Goal: Information Seeking & Learning: Understand process/instructions

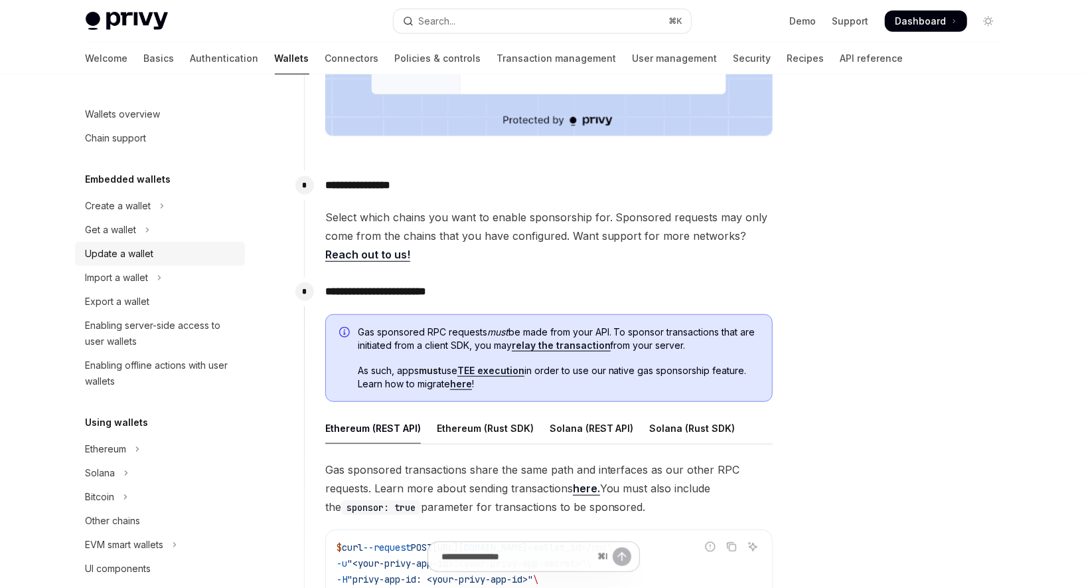
scroll to position [500, 0]
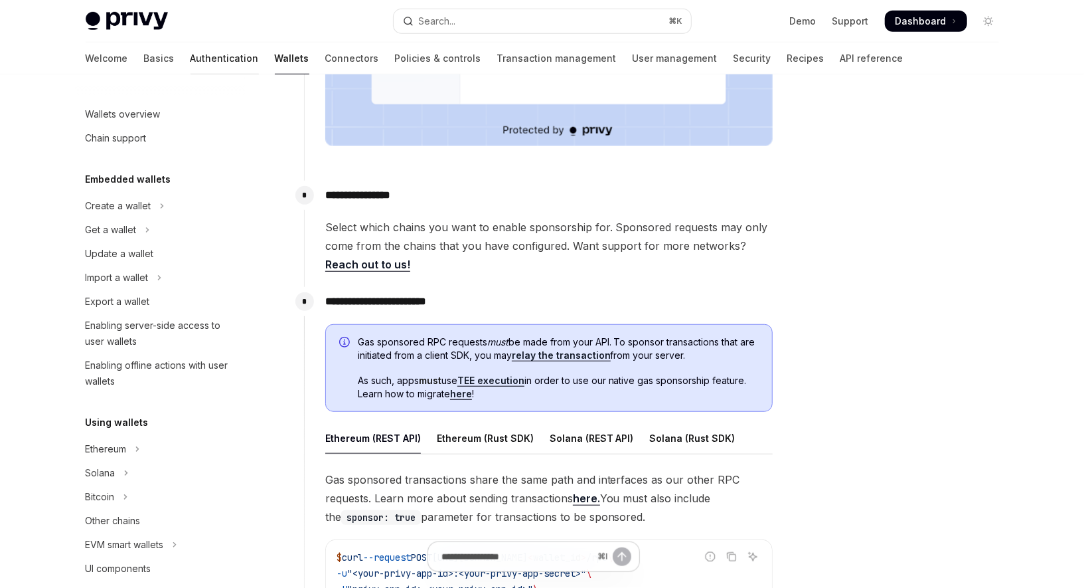
click at [191, 60] on link "Authentication" at bounding box center [225, 58] width 68 height 32
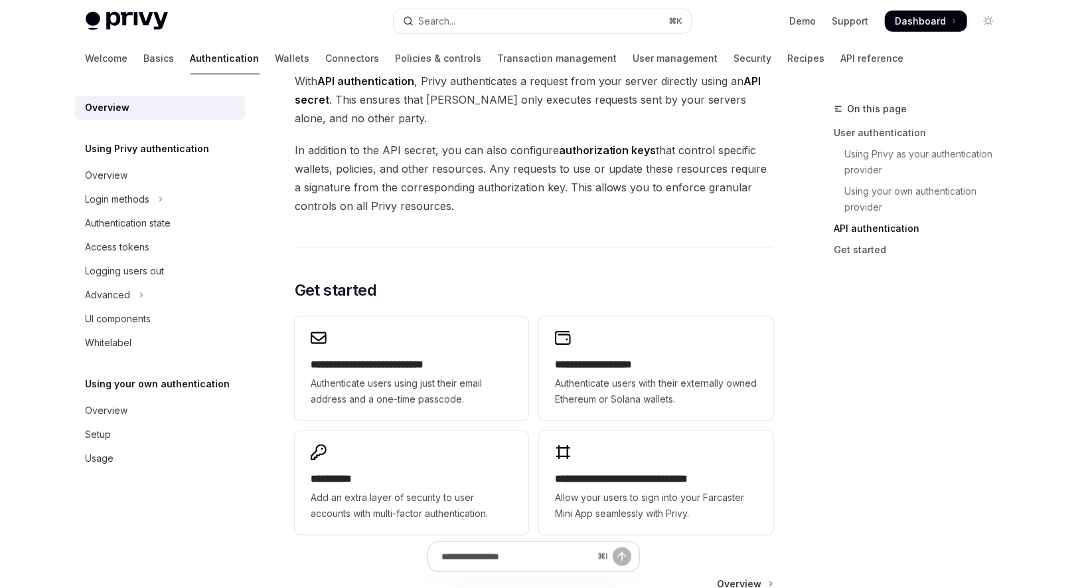
scroll to position [944, 0]
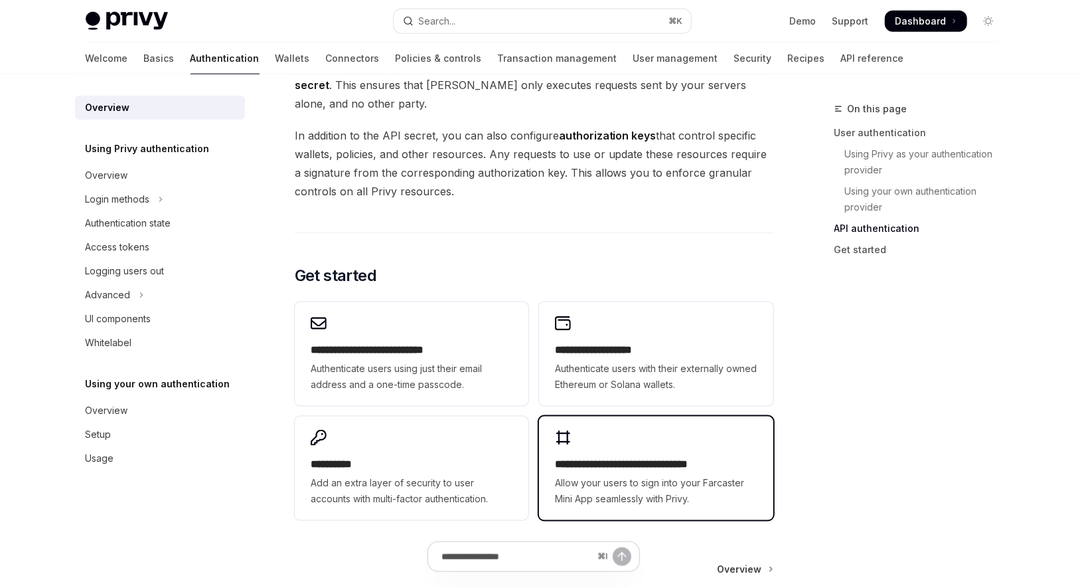
click at [622, 459] on h2 "**********" at bounding box center [656, 464] width 202 height 16
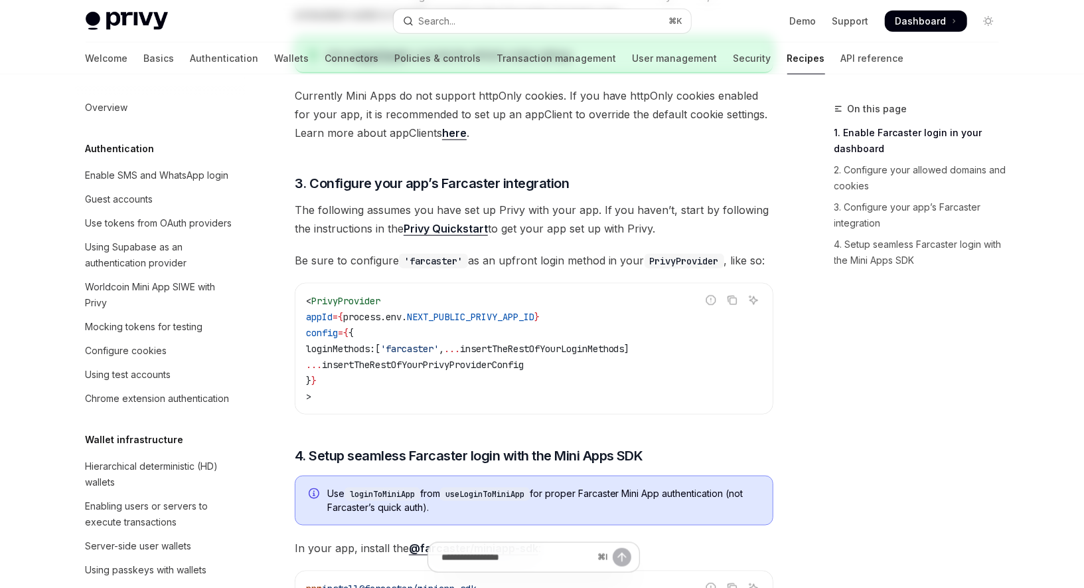
scroll to position [817, 0]
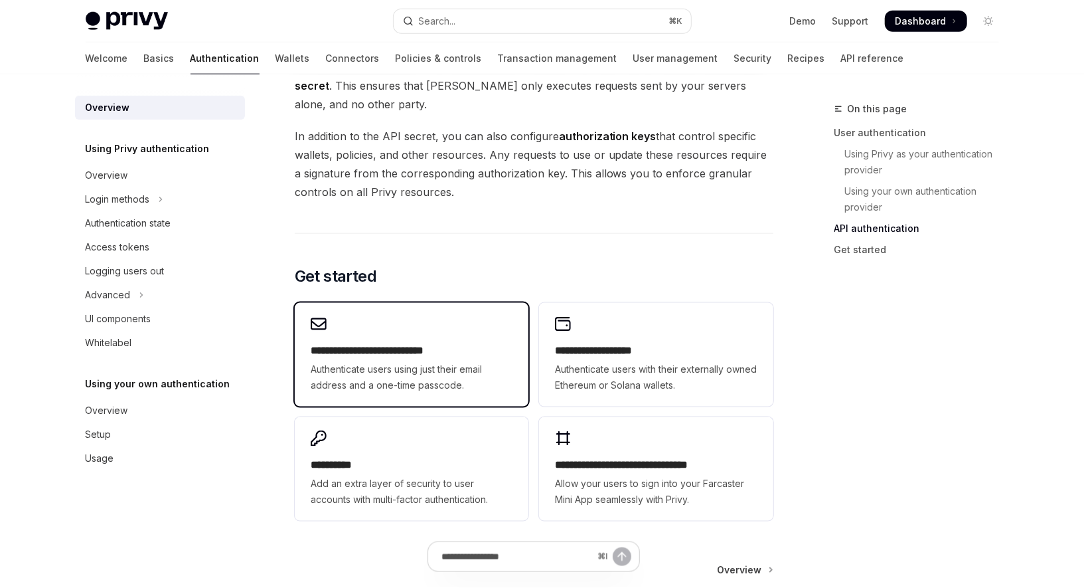
scroll to position [944, 0]
click at [403, 355] on h2 "**********" at bounding box center [412, 350] width 202 height 16
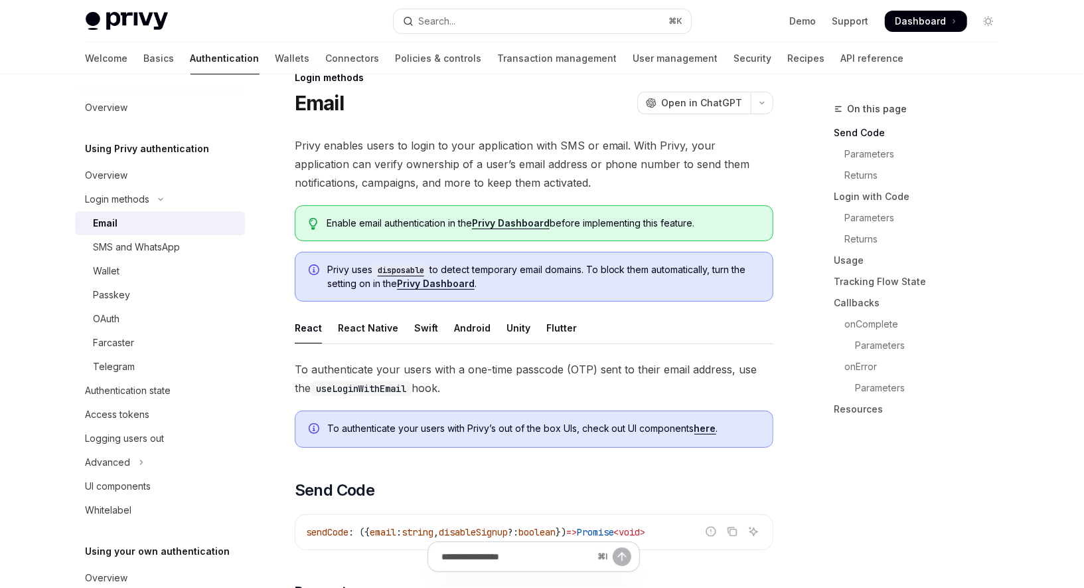
scroll to position [33, 0]
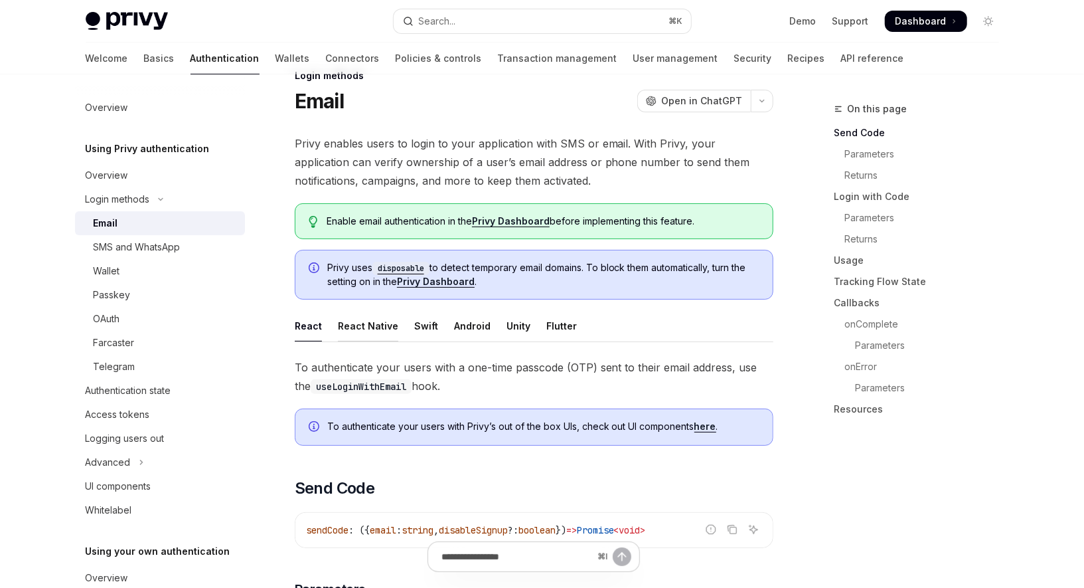
click at [374, 319] on div "React Native" at bounding box center [368, 325] width 60 height 31
click at [420, 325] on div "Swift" at bounding box center [426, 325] width 24 height 31
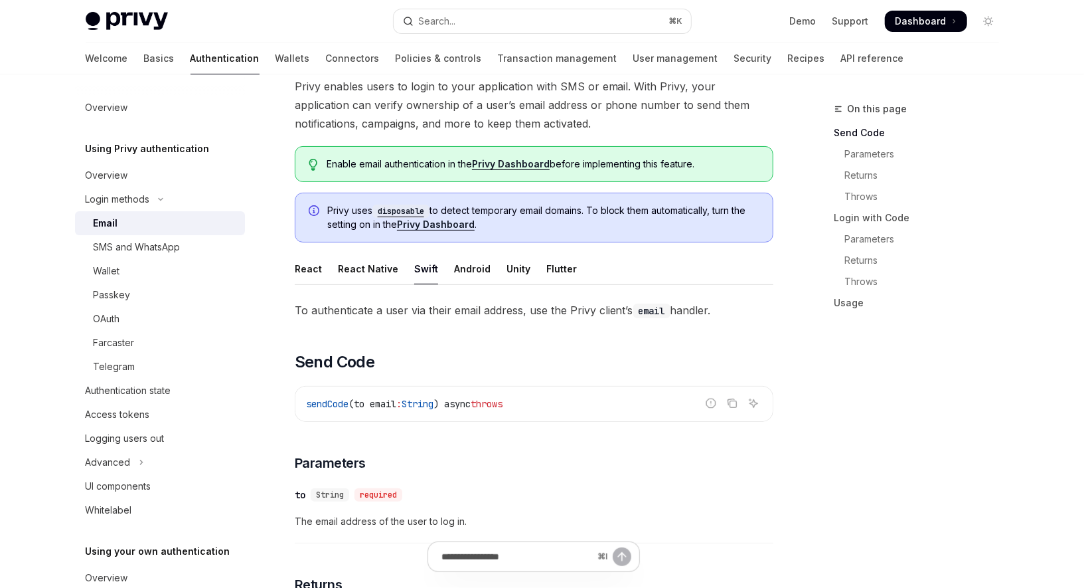
scroll to position [124, 0]
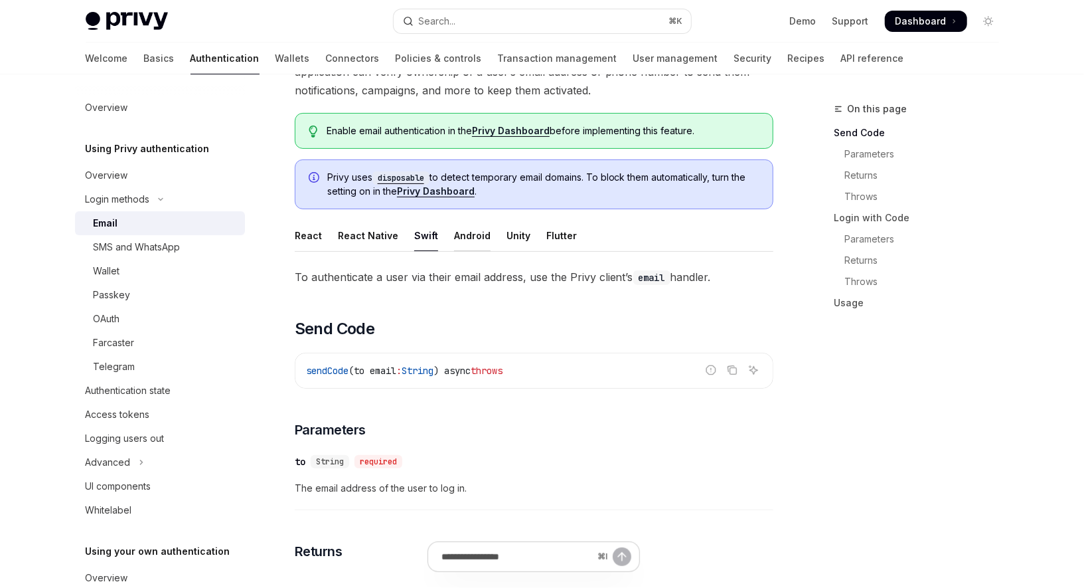
click at [467, 236] on div "Android" at bounding box center [472, 235] width 37 height 31
click at [513, 236] on div "Unity" at bounding box center [519, 235] width 24 height 31
click at [560, 236] on div "Flutter" at bounding box center [561, 235] width 31 height 31
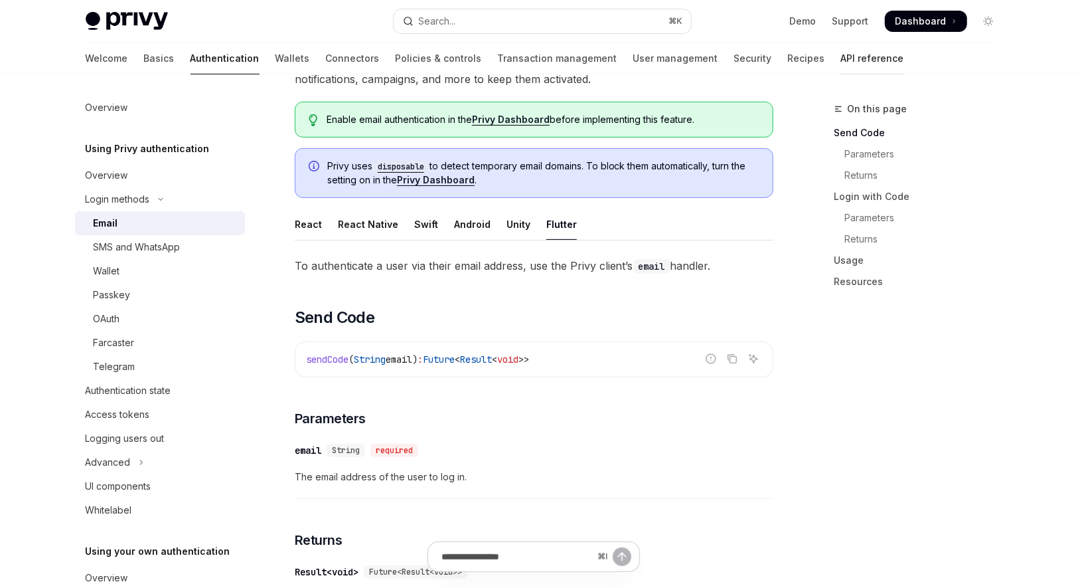
scroll to position [133, 0]
click at [841, 56] on link "API reference" at bounding box center [872, 58] width 63 height 32
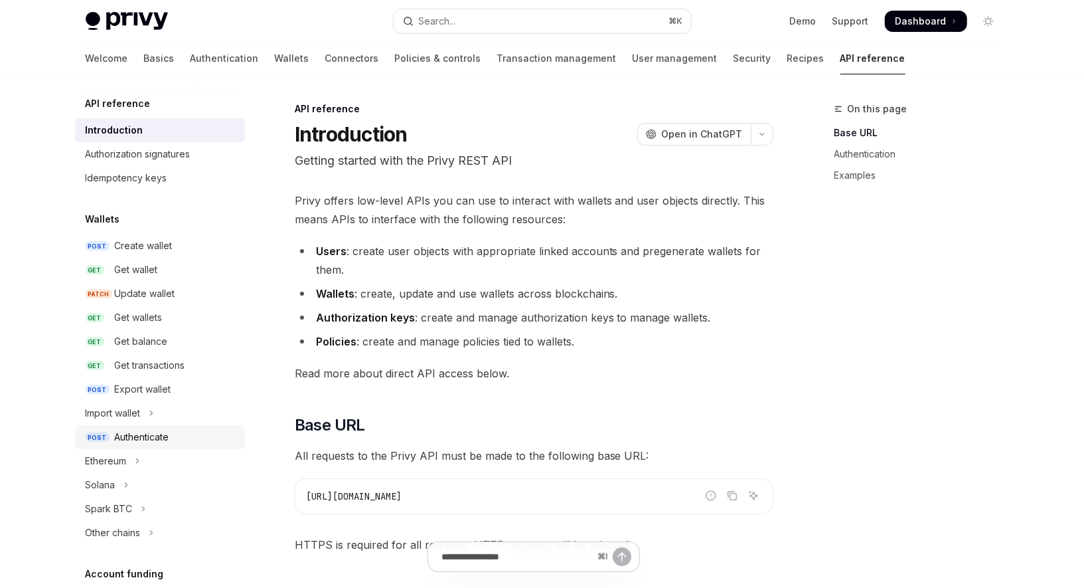
click at [153, 431] on div "Authenticate" at bounding box center [142, 437] width 54 height 16
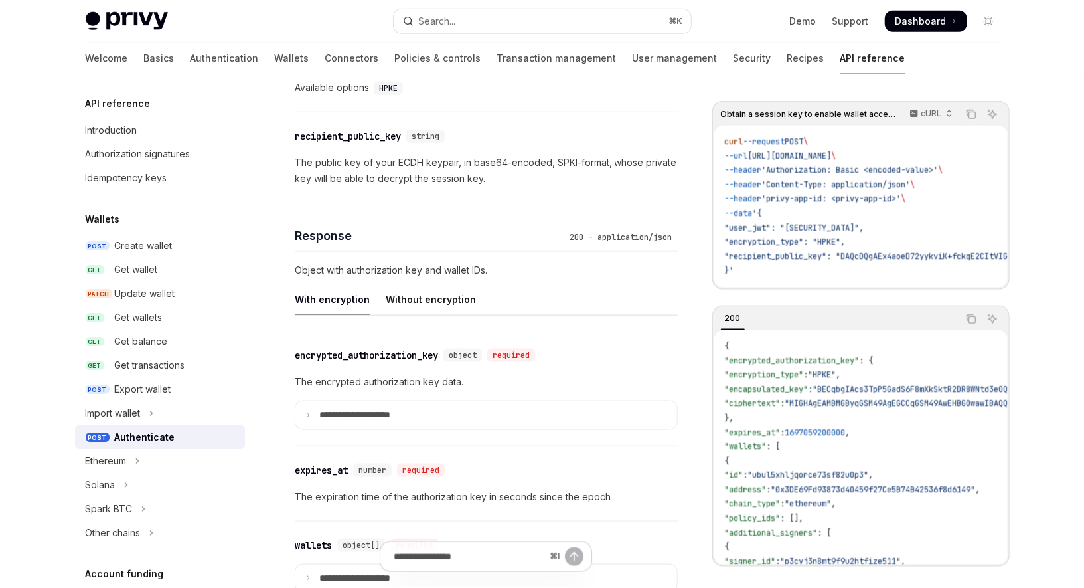
scroll to position [956, 0]
click at [409, 298] on div "Without encryption" at bounding box center [431, 297] width 90 height 31
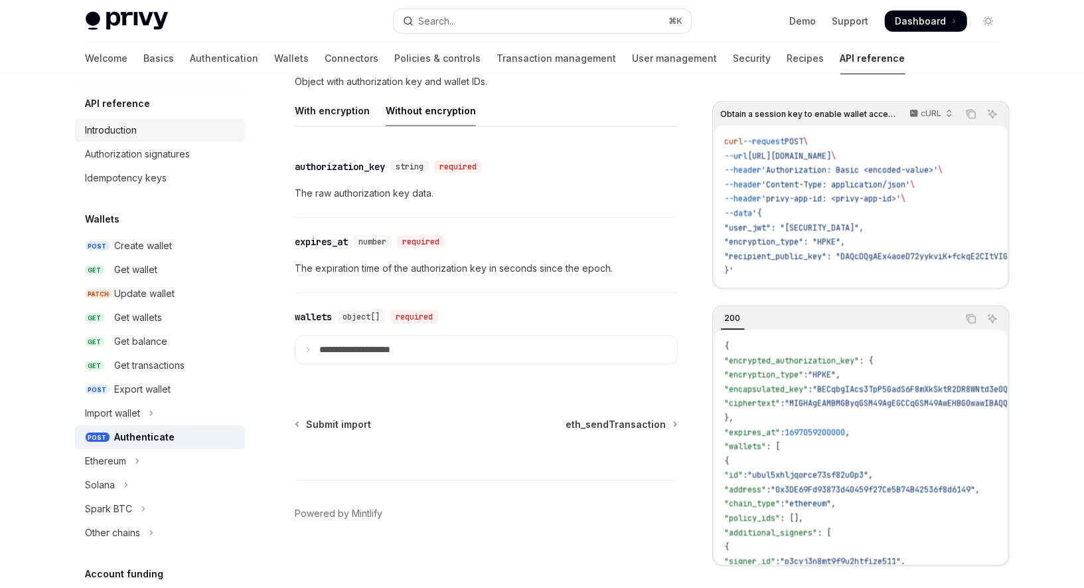
click at [127, 131] on div "Introduction" at bounding box center [112, 130] width 52 height 16
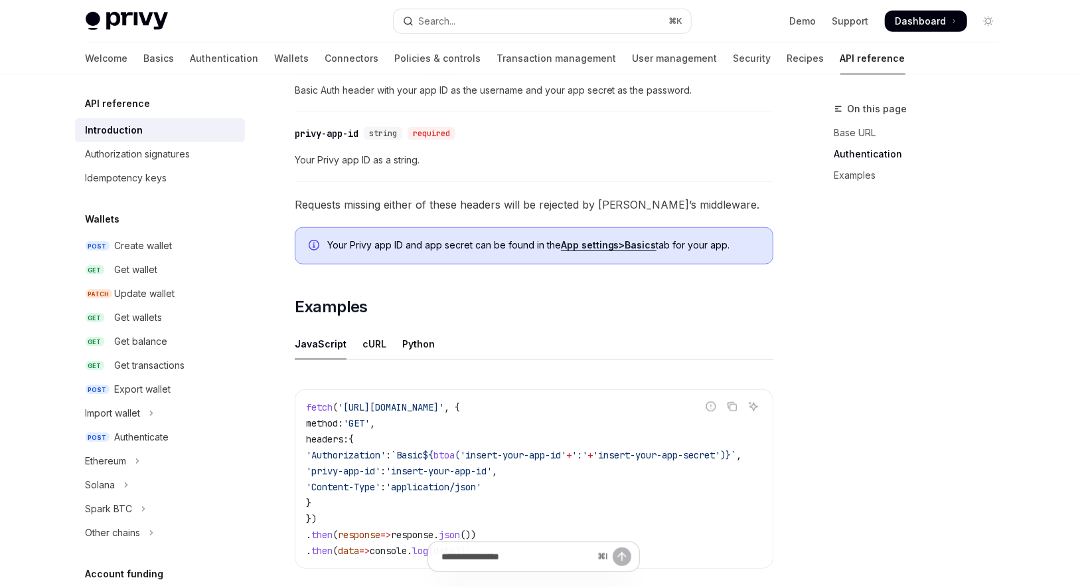
scroll to position [546, 0]
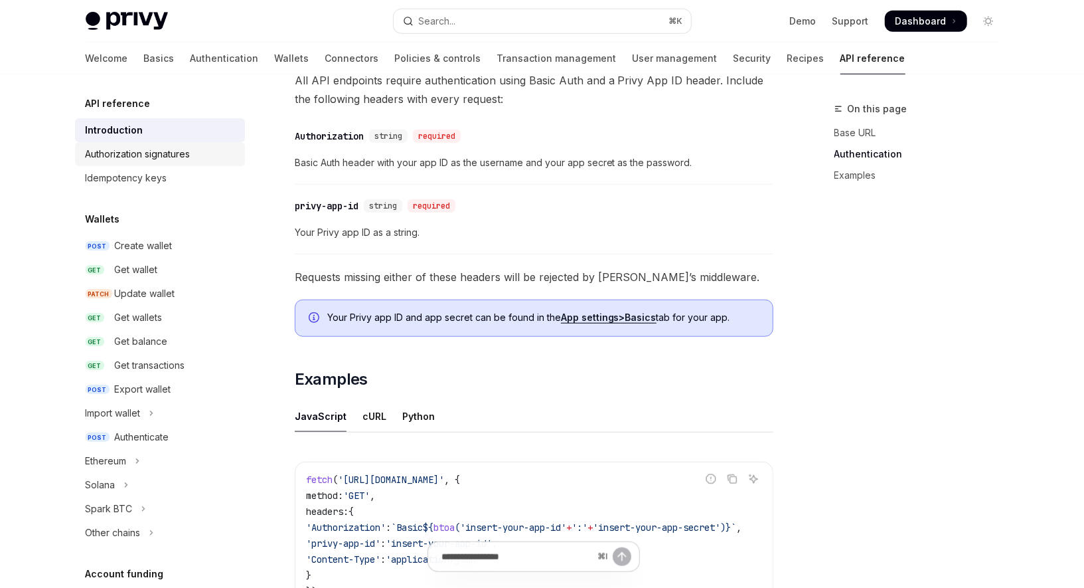
click at [143, 164] on link "Authorization signatures" at bounding box center [160, 154] width 170 height 24
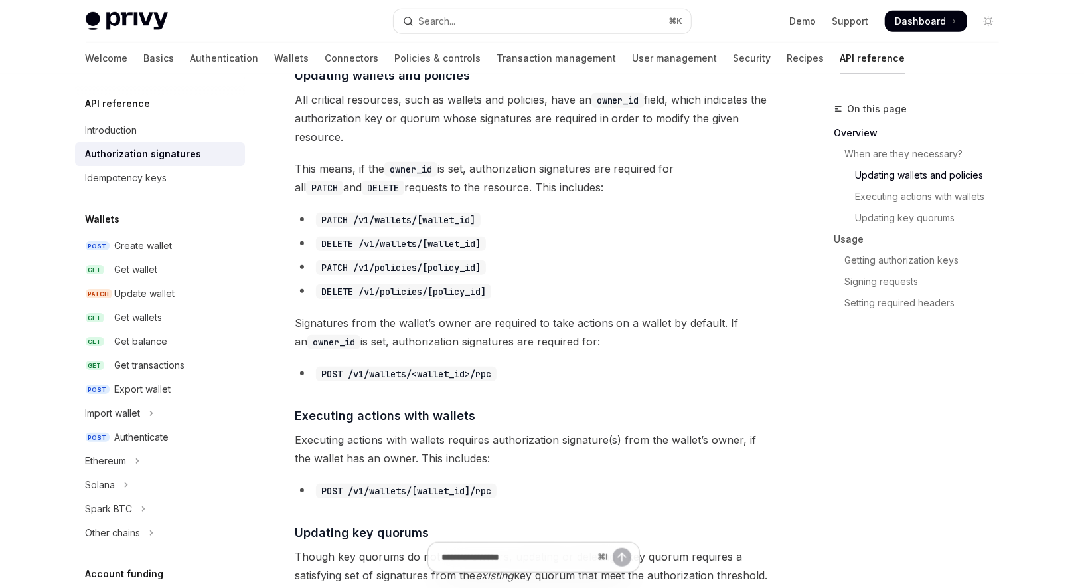
scroll to position [508, 0]
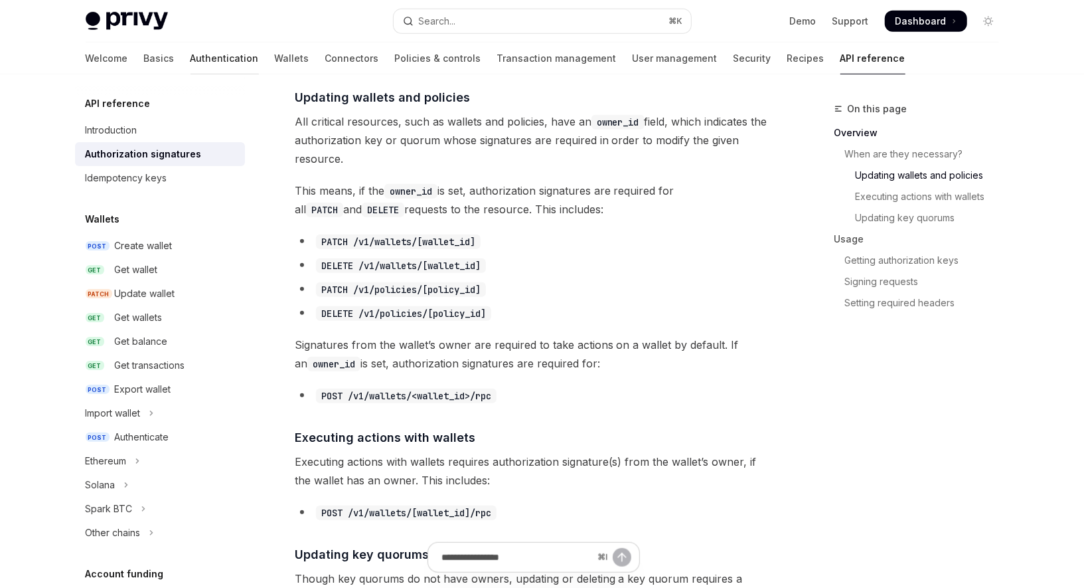
click at [191, 57] on link "Authentication" at bounding box center [225, 58] width 68 height 32
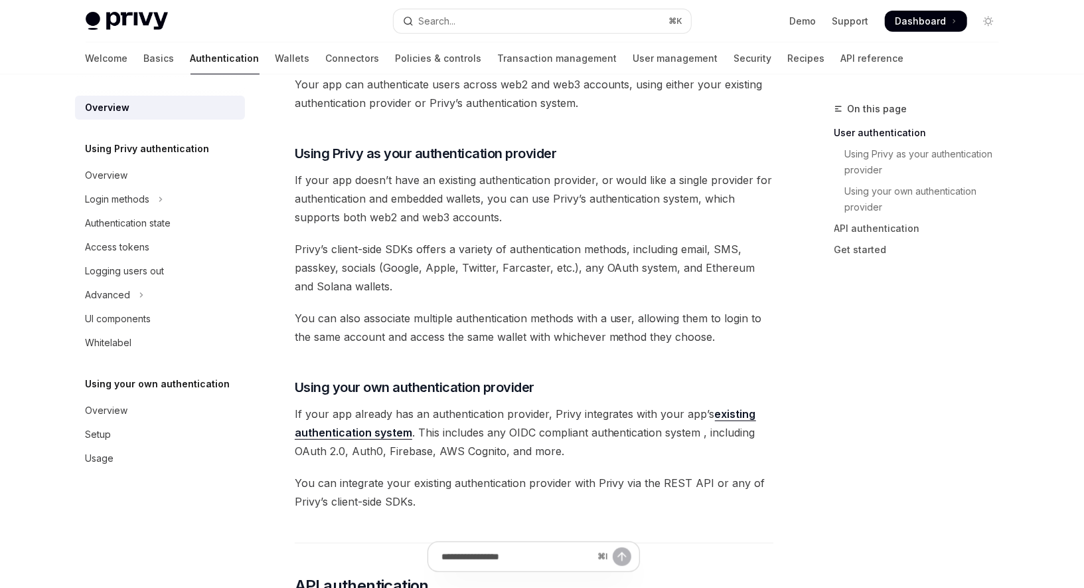
scroll to position [395, 0]
click at [144, 56] on link "Basics" at bounding box center [159, 58] width 31 height 32
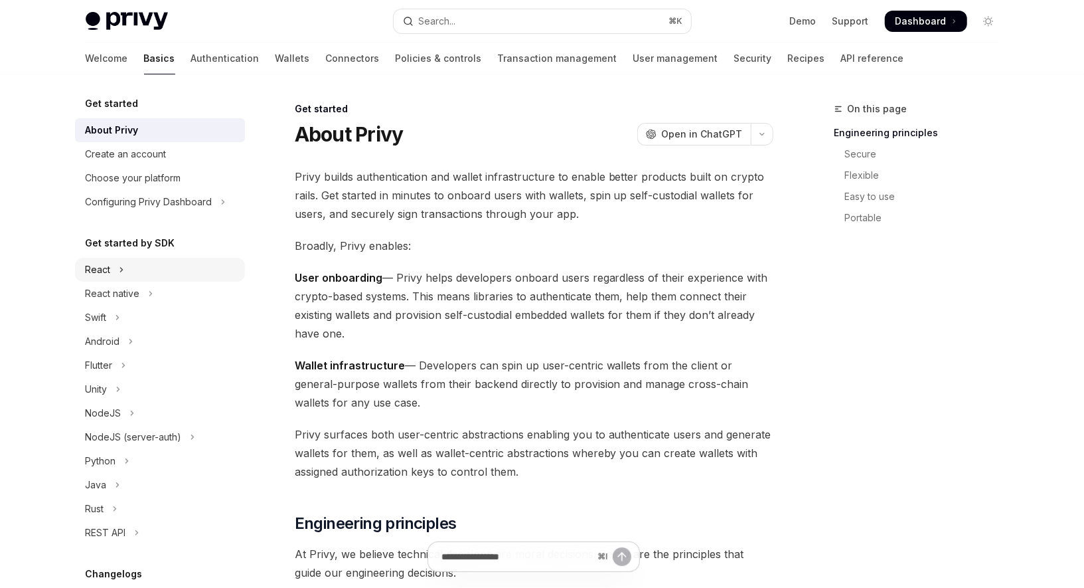
click at [145, 268] on button "React" at bounding box center [160, 270] width 170 height 24
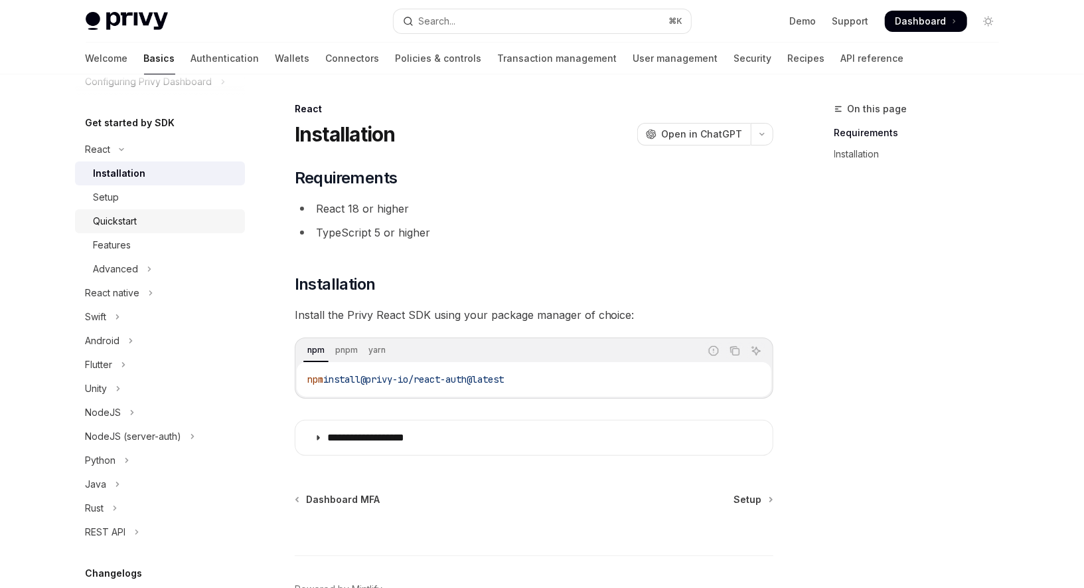
scroll to position [123, 0]
click at [156, 433] on div "NodeJS (server-auth)" at bounding box center [134, 434] width 96 height 16
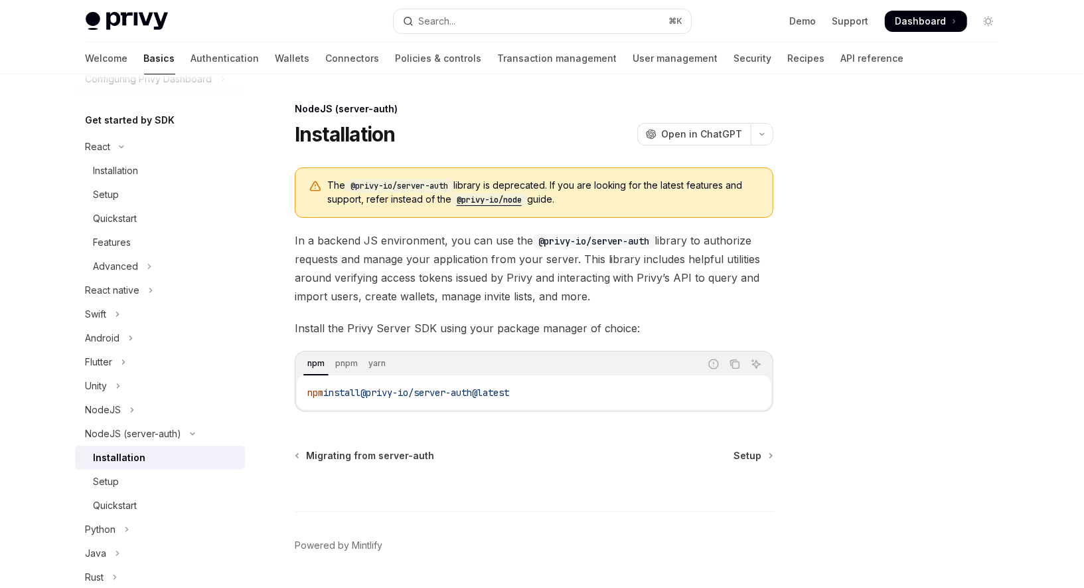
click at [492, 199] on code "@privy-io/node" at bounding box center [490, 199] width 76 height 13
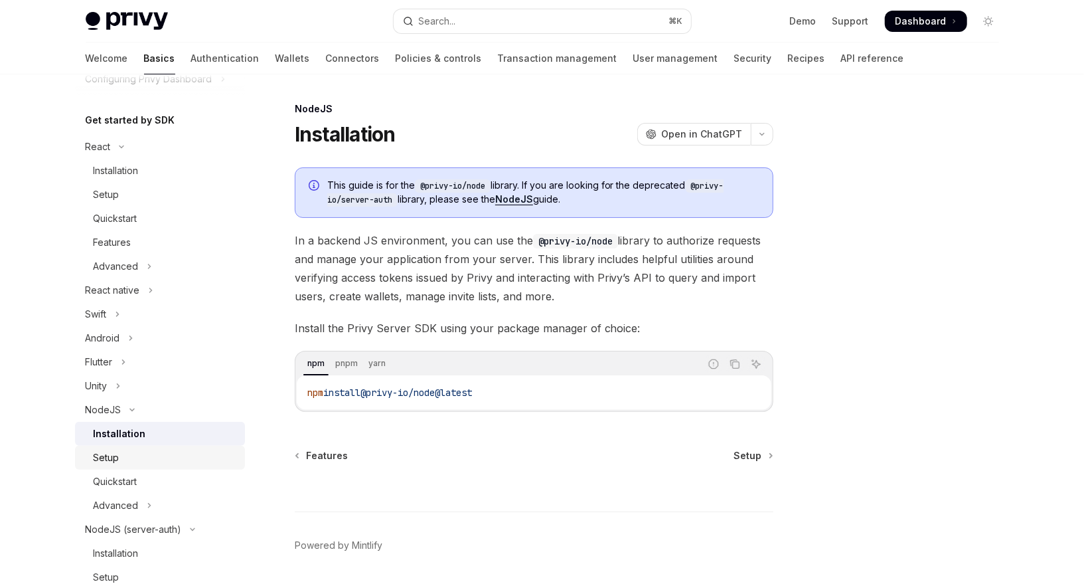
click at [133, 460] on div "Setup" at bounding box center [165, 458] width 143 height 16
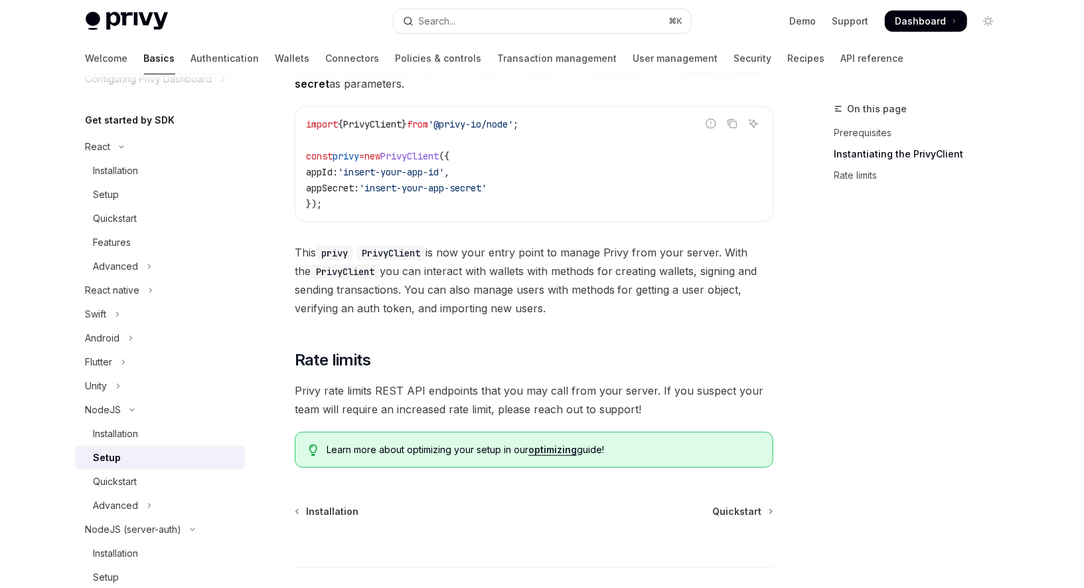
scroll to position [503, 0]
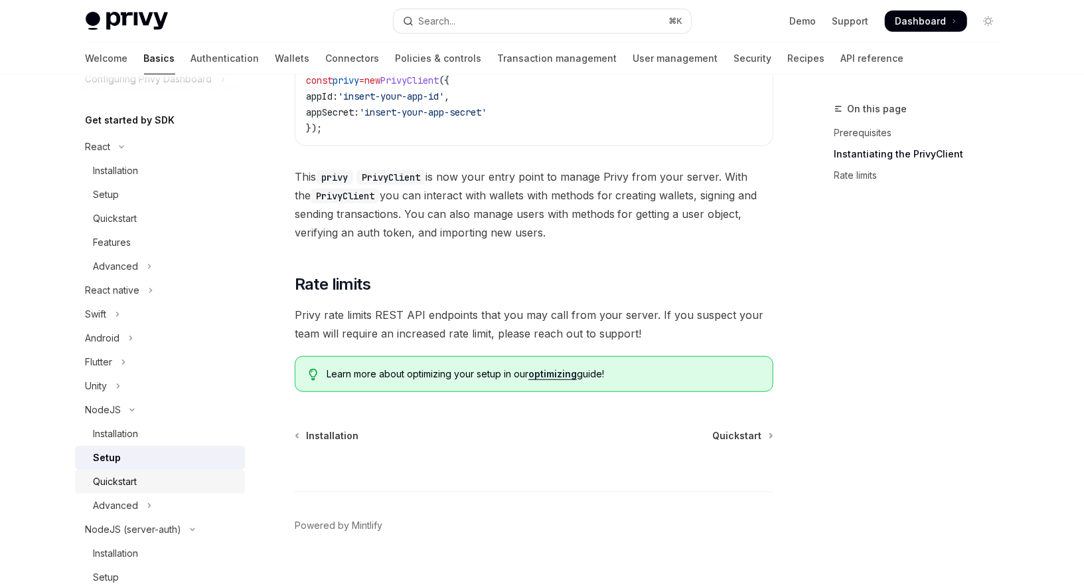
click at [125, 482] on div "Quickstart" at bounding box center [116, 481] width 44 height 16
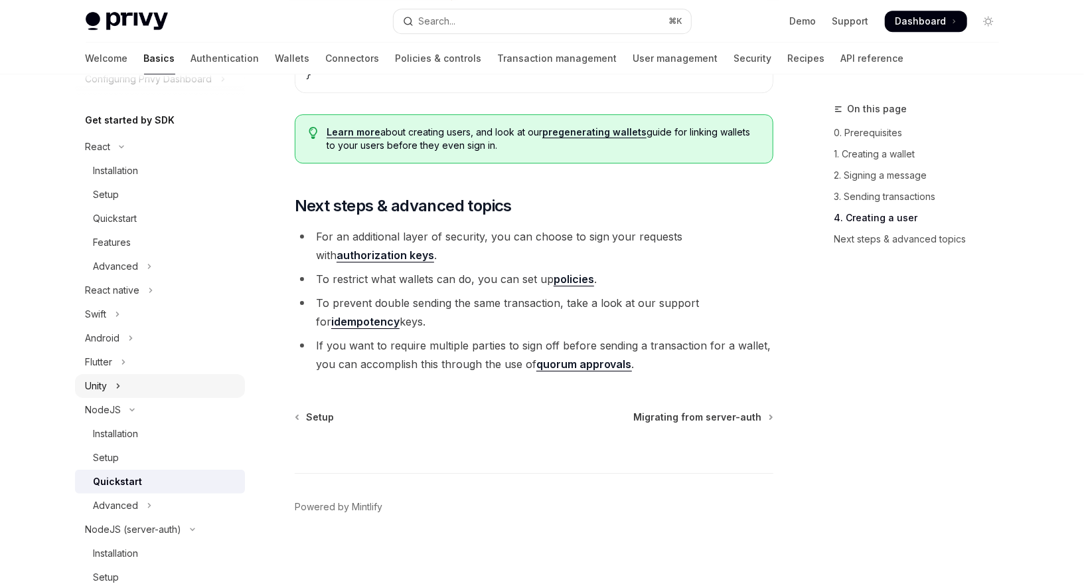
scroll to position [196, 0]
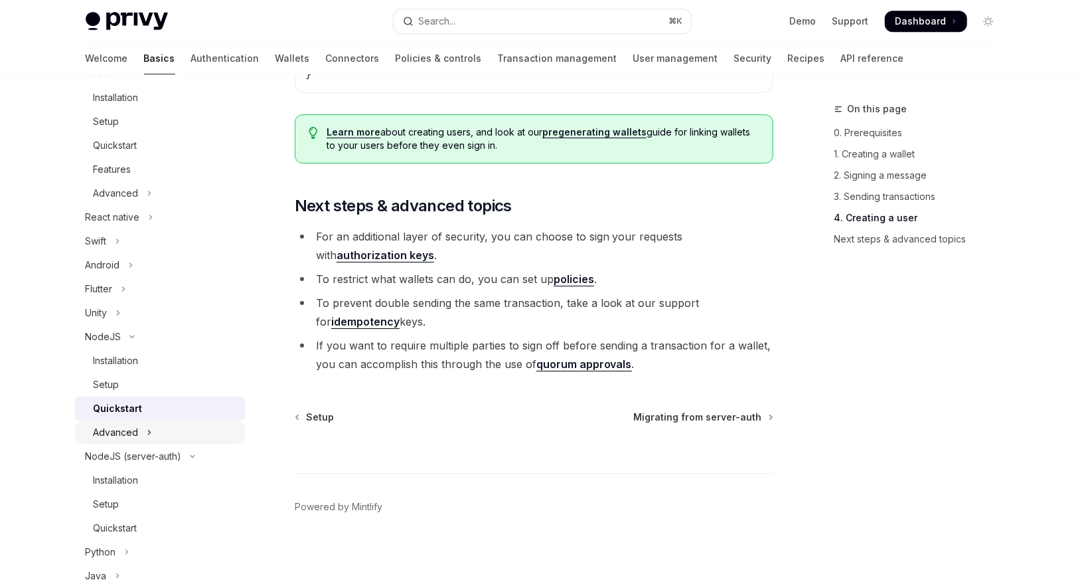
click at [136, 435] on div "Advanced" at bounding box center [116, 432] width 45 height 16
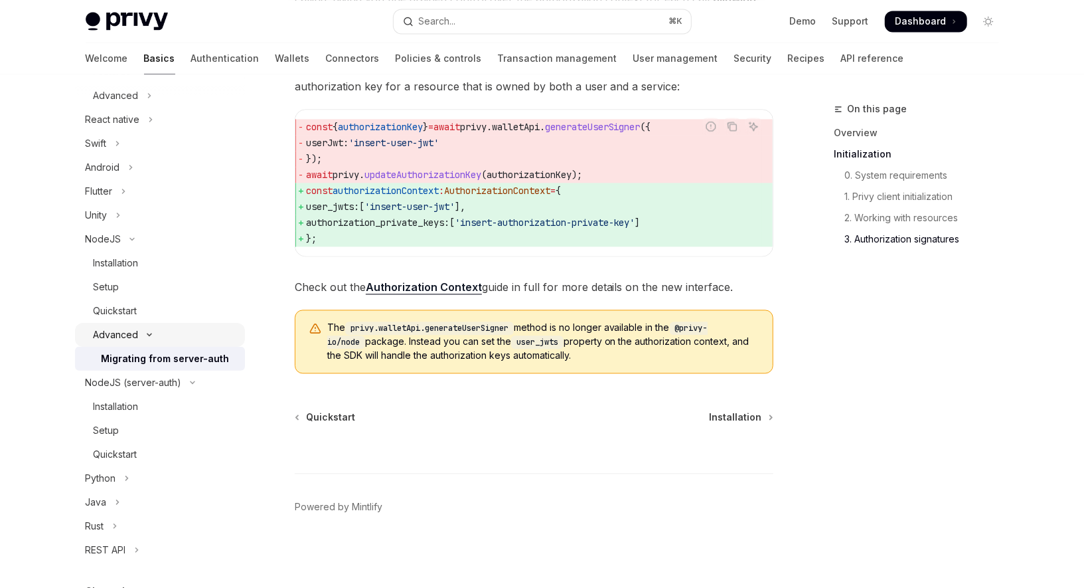
scroll to position [294, 0]
click at [123, 541] on div "REST API" at bounding box center [106, 549] width 41 height 16
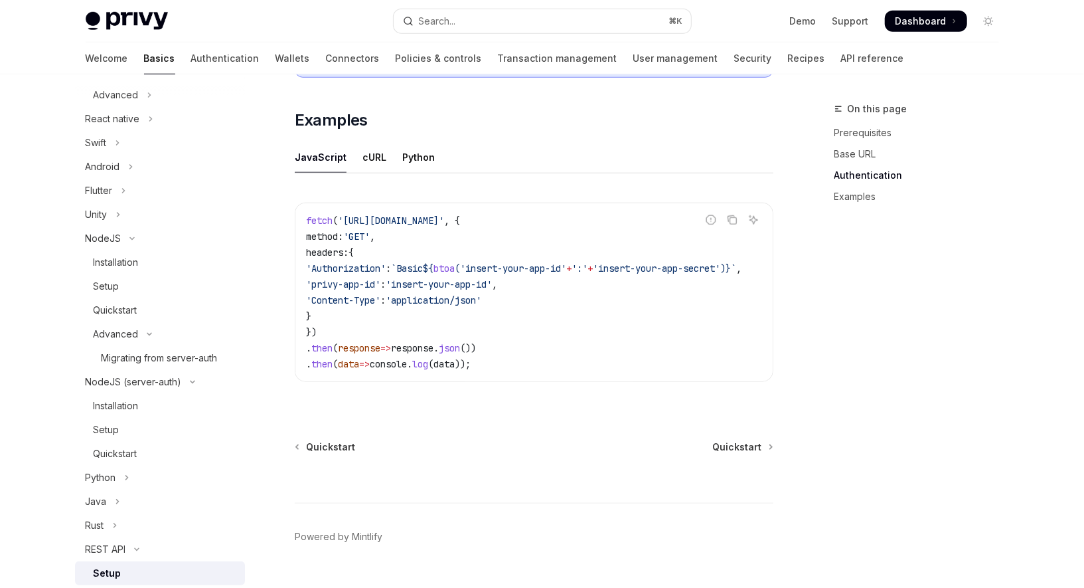
scroll to position [654, 0]
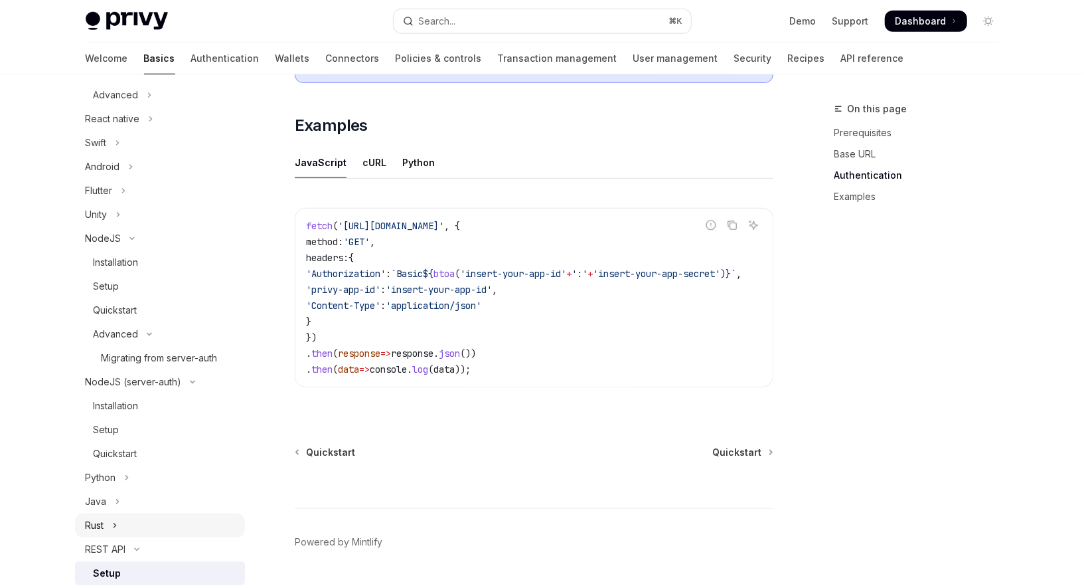
click at [118, 518] on icon "Toggle Rust section" at bounding box center [114, 525] width 5 height 16
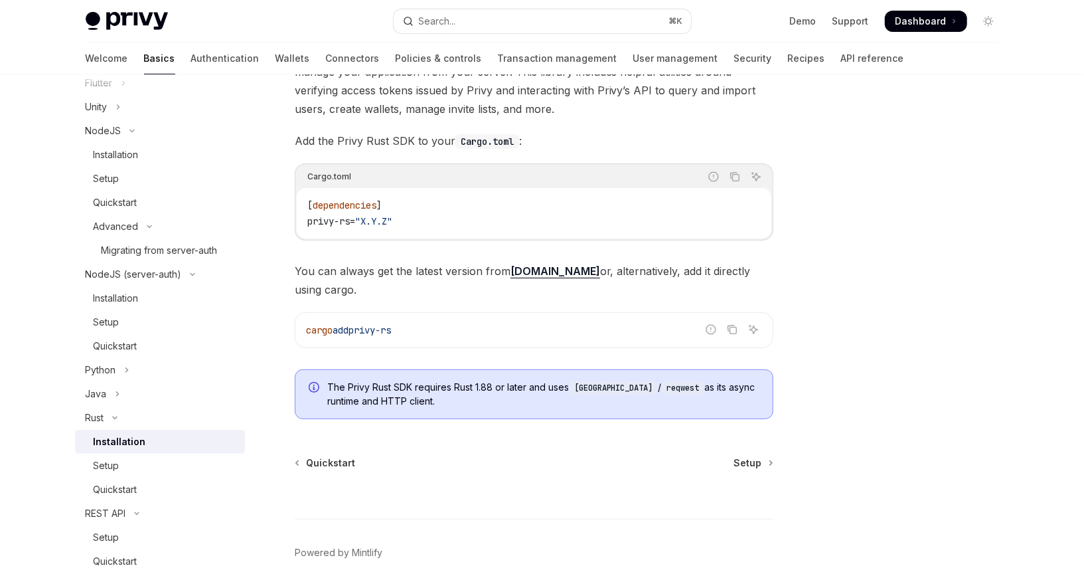
scroll to position [166, 0]
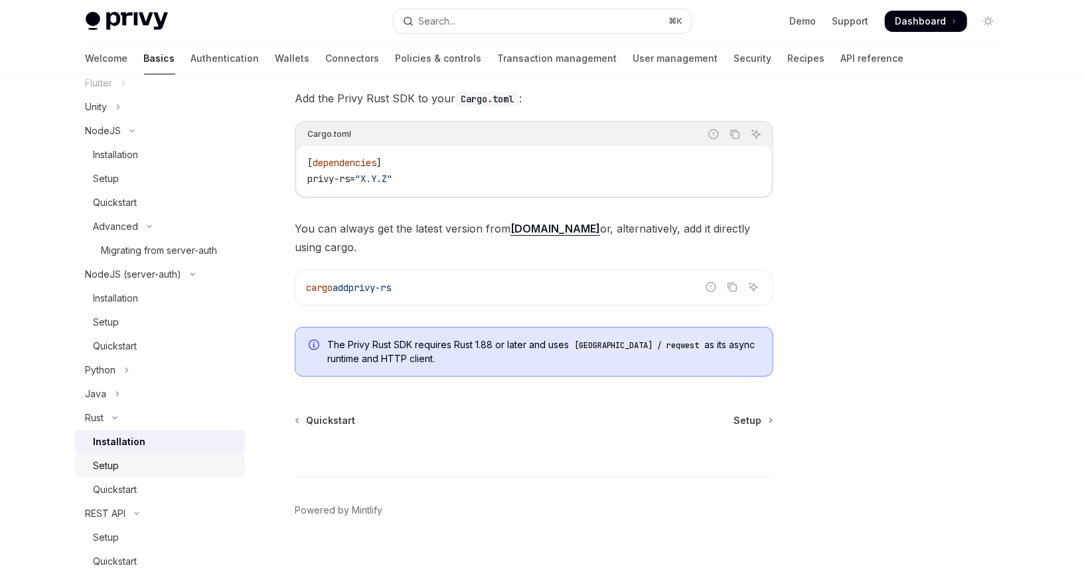
click at [140, 464] on div "Setup" at bounding box center [165, 465] width 143 height 16
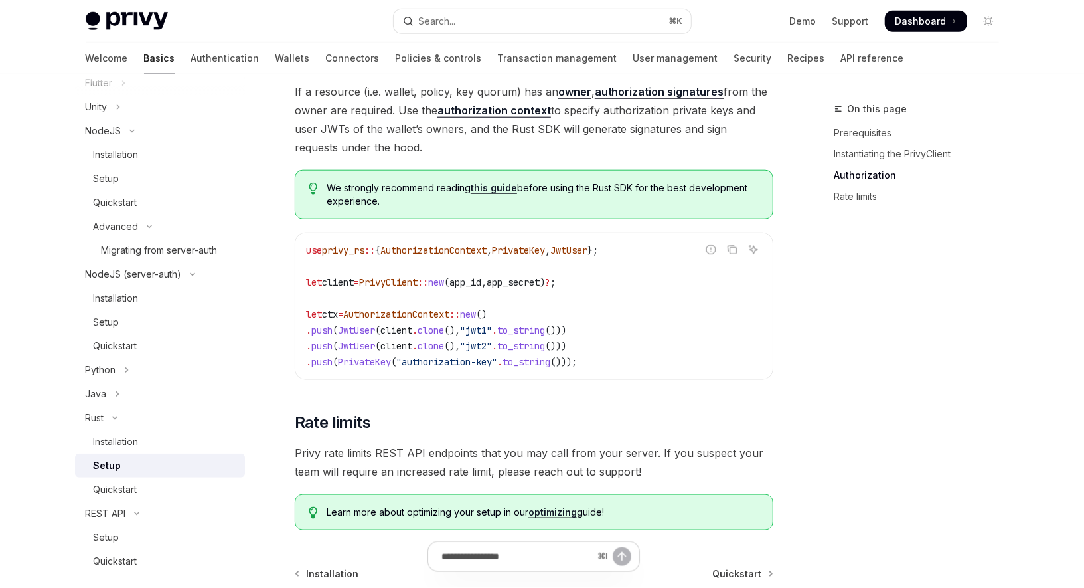
scroll to position [904, 0]
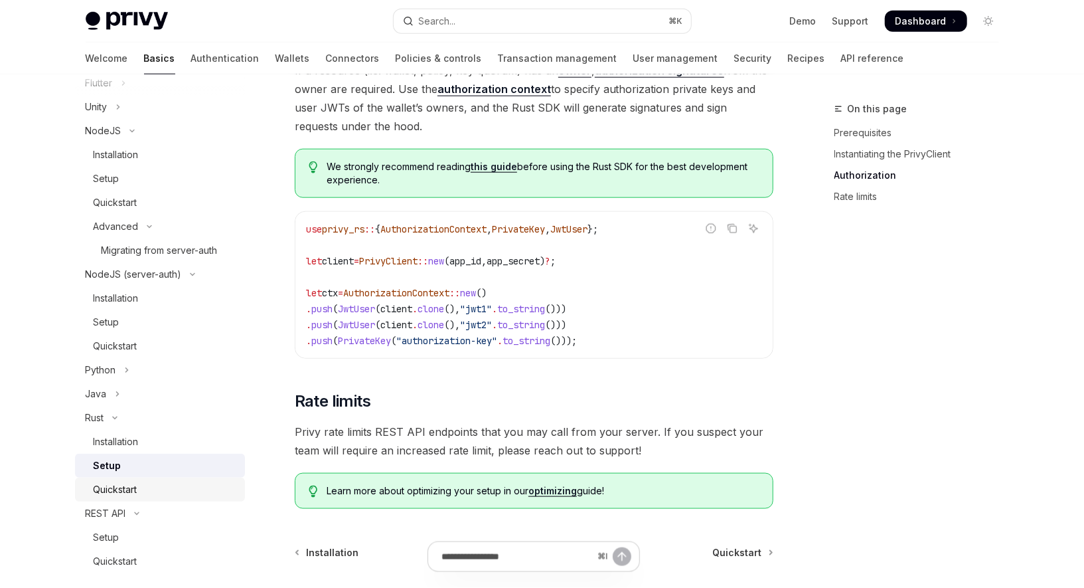
click at [112, 483] on div "Quickstart" at bounding box center [116, 489] width 44 height 16
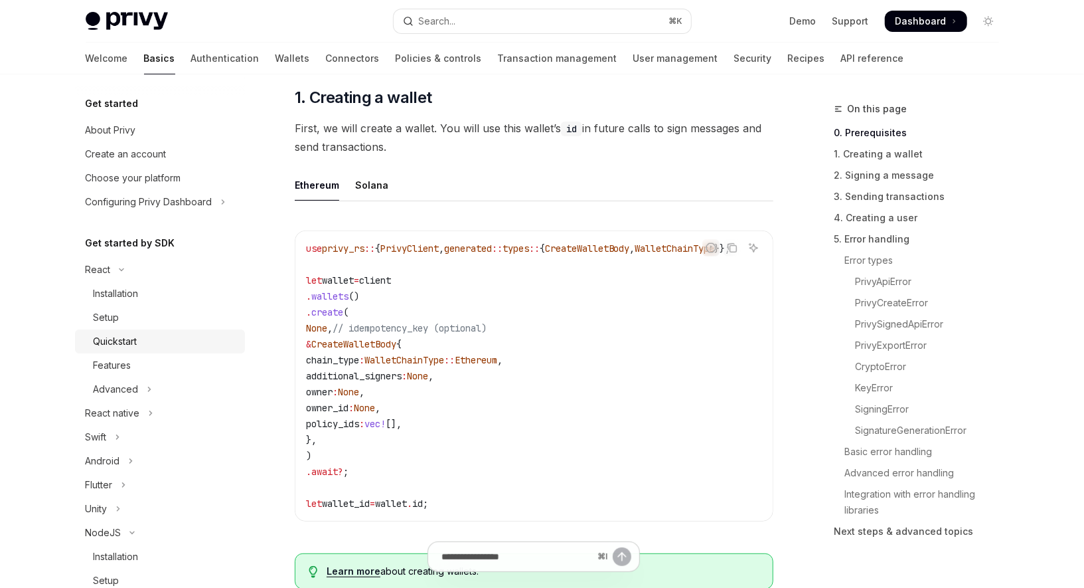
click at [129, 345] on div "Quickstart" at bounding box center [116, 341] width 44 height 16
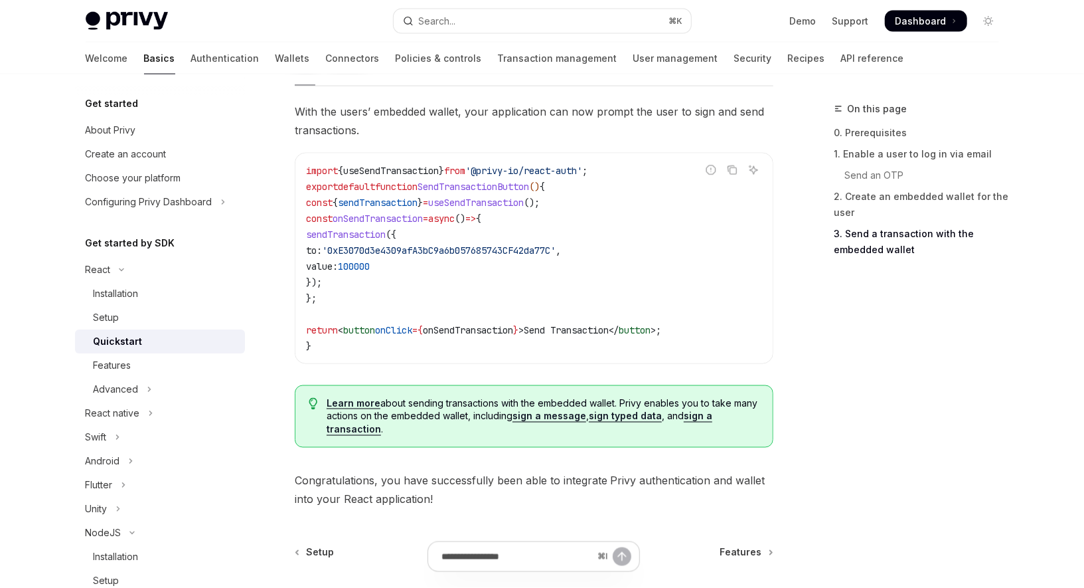
scroll to position [1346, 0]
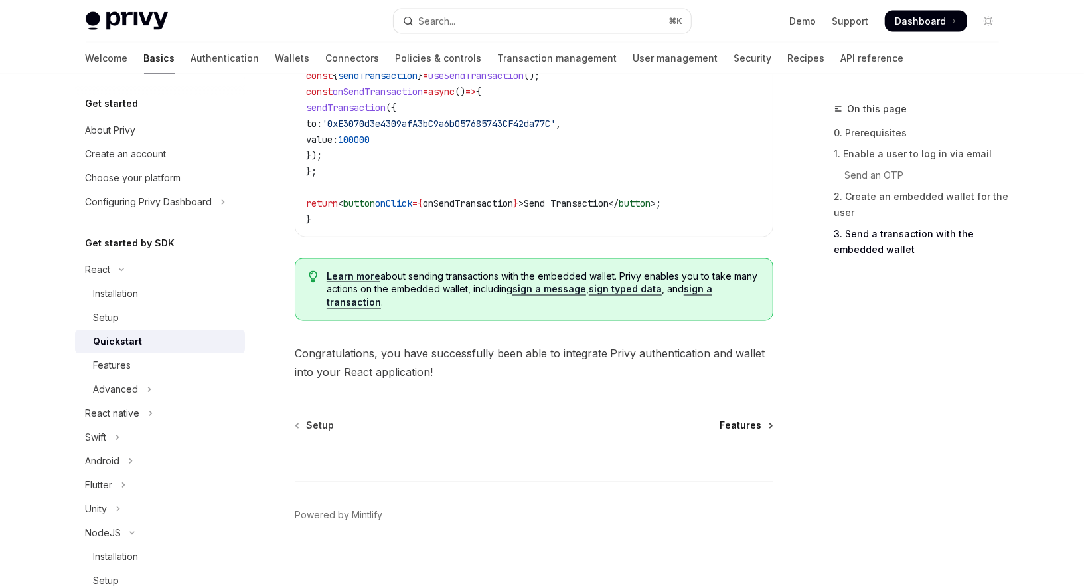
click at [740, 426] on span "Features" at bounding box center [741, 425] width 42 height 13
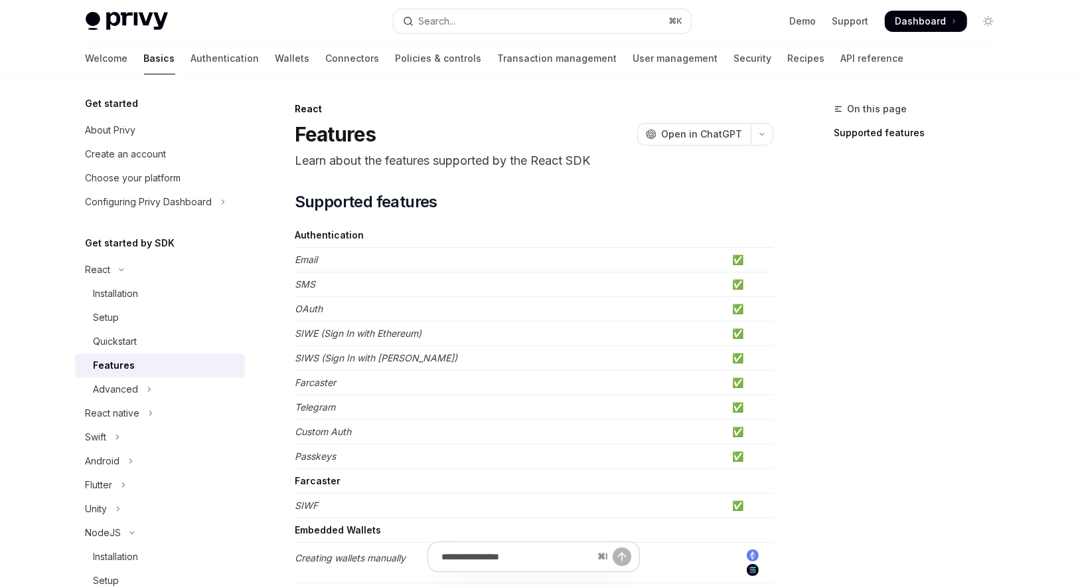
scroll to position [33, 0]
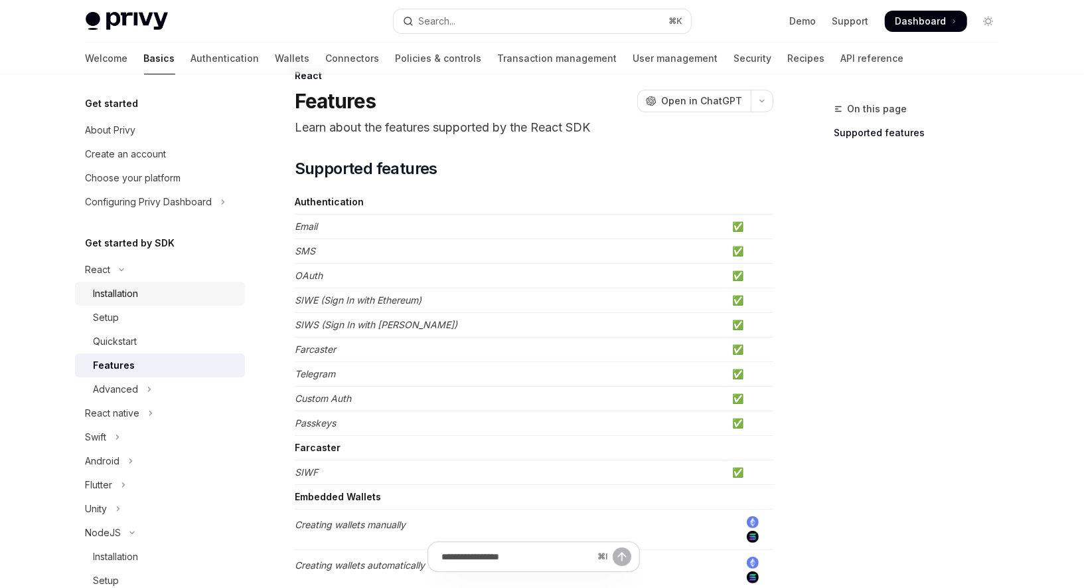
click at [135, 294] on div "Installation" at bounding box center [116, 294] width 45 height 16
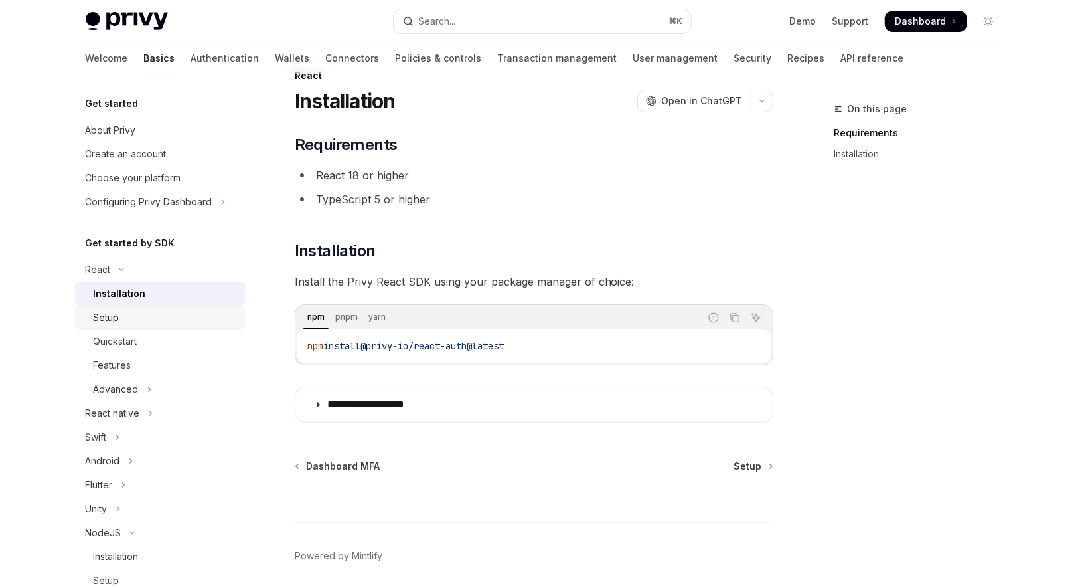
click at [124, 317] on div "Setup" at bounding box center [165, 317] width 143 height 16
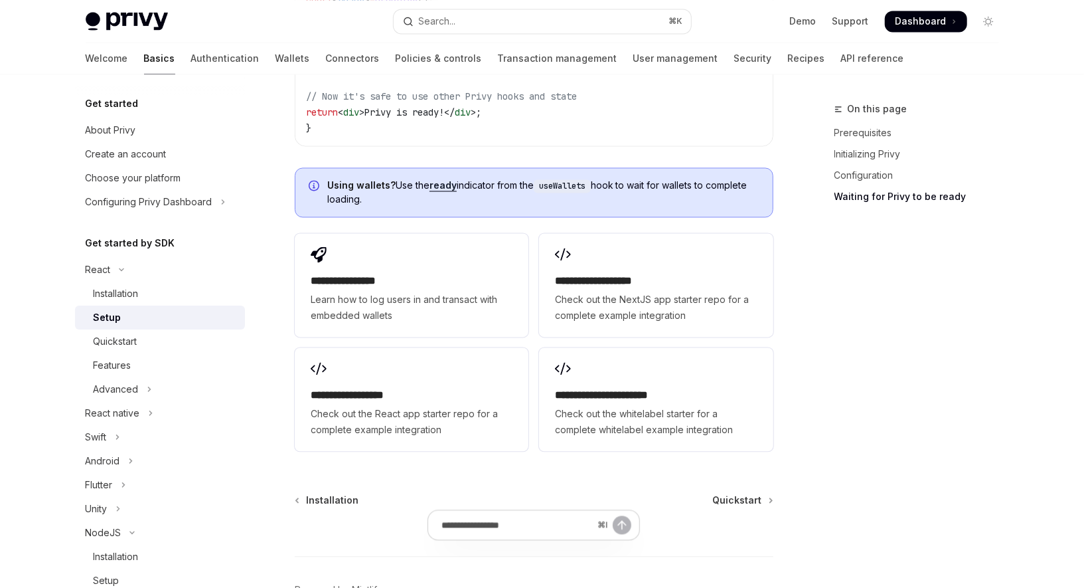
scroll to position [1708, 0]
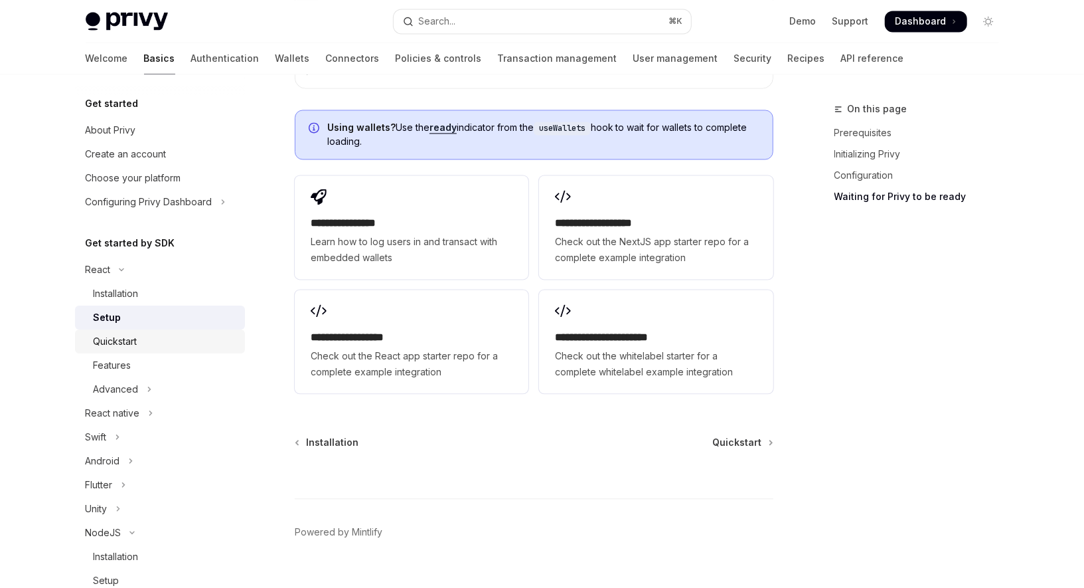
click at [122, 344] on div "Quickstart" at bounding box center [116, 341] width 44 height 16
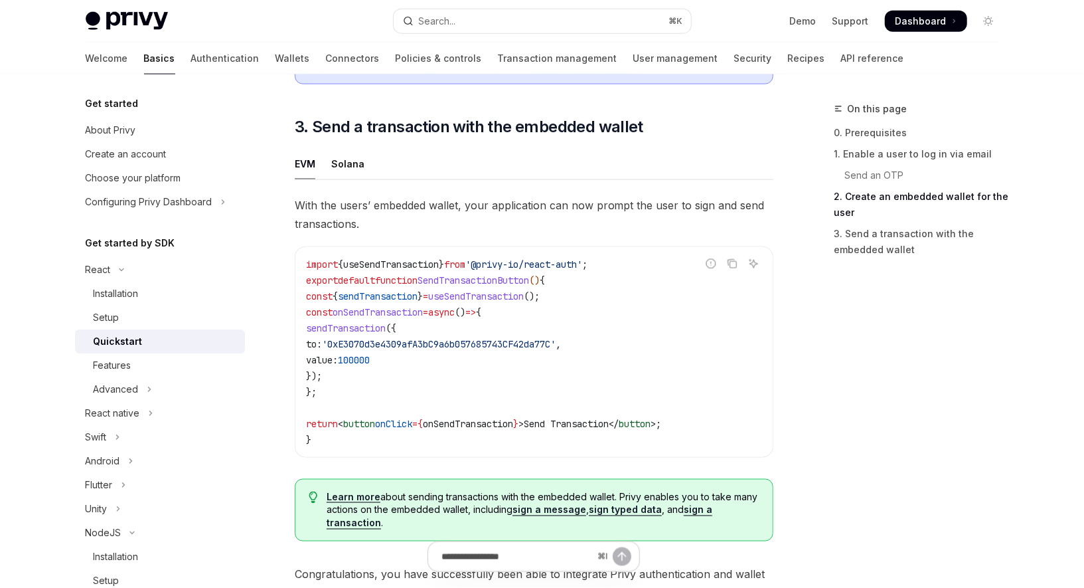
scroll to position [1123, 0]
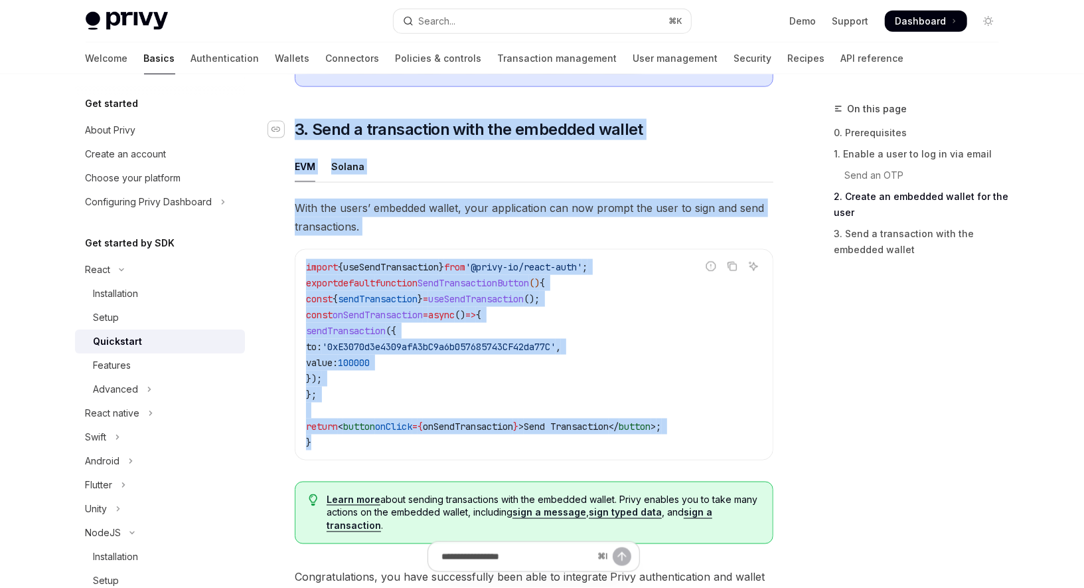
drag, startPoint x: 351, startPoint y: 446, endPoint x: 283, endPoint y: 129, distance: 324.7
copy div "​ 3. Send a transaction with the embedded wallet EVM Solana With the users’ emb…"
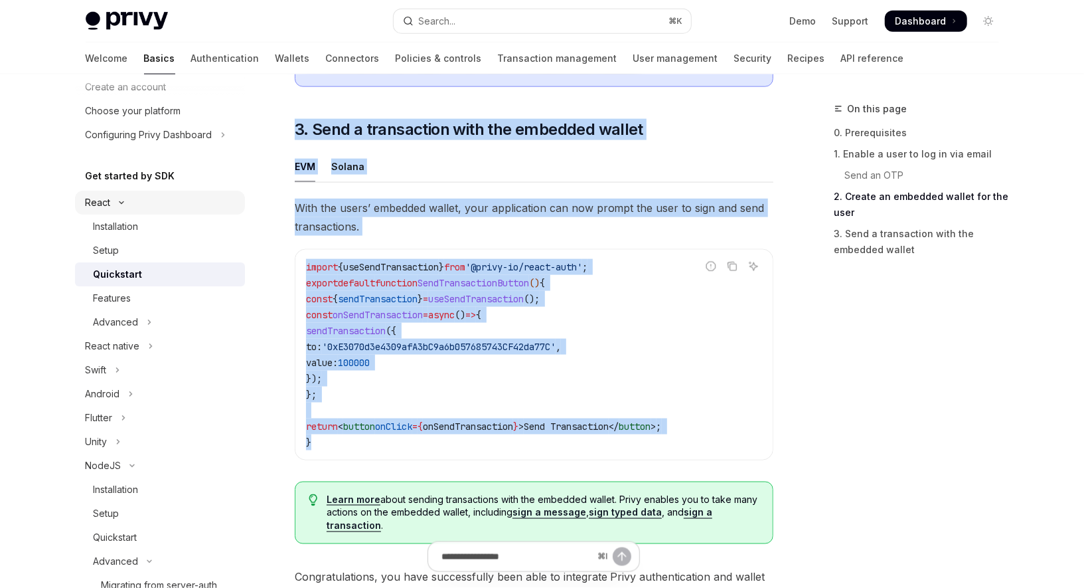
scroll to position [68, 0]
copy div "​ 3. Send a transaction with the embedded wallet EVM Solana With the users’ emb…"
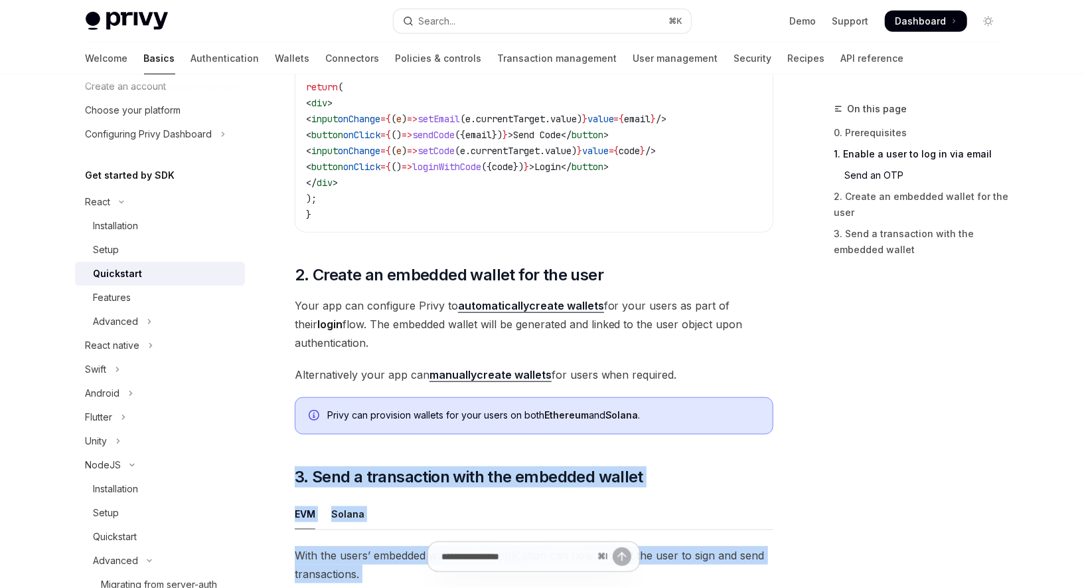
scroll to position [776, 0]
click at [142, 322] on button "Advanced" at bounding box center [160, 321] width 170 height 24
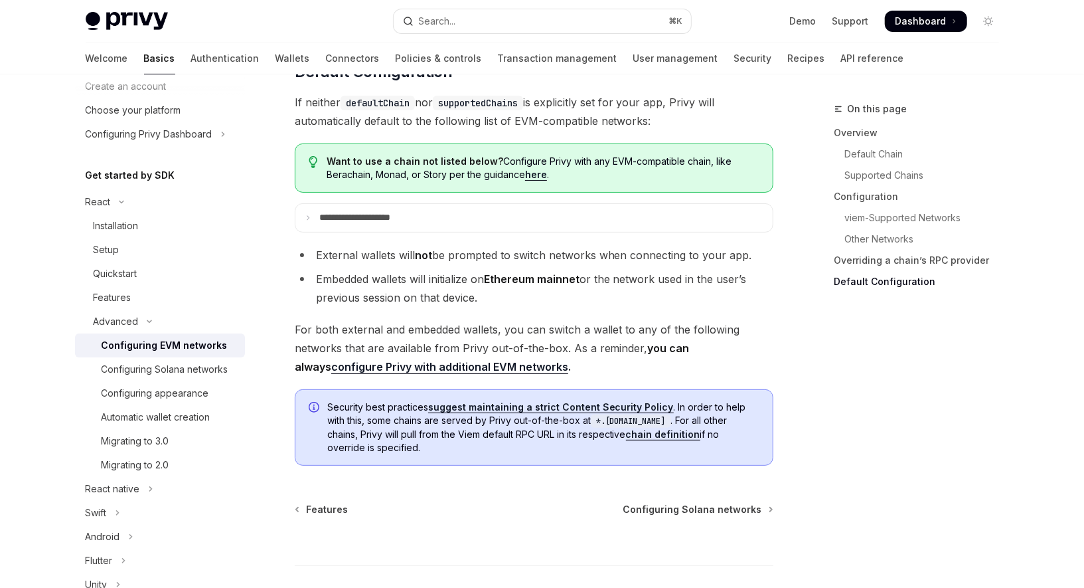
scroll to position [3400, 0]
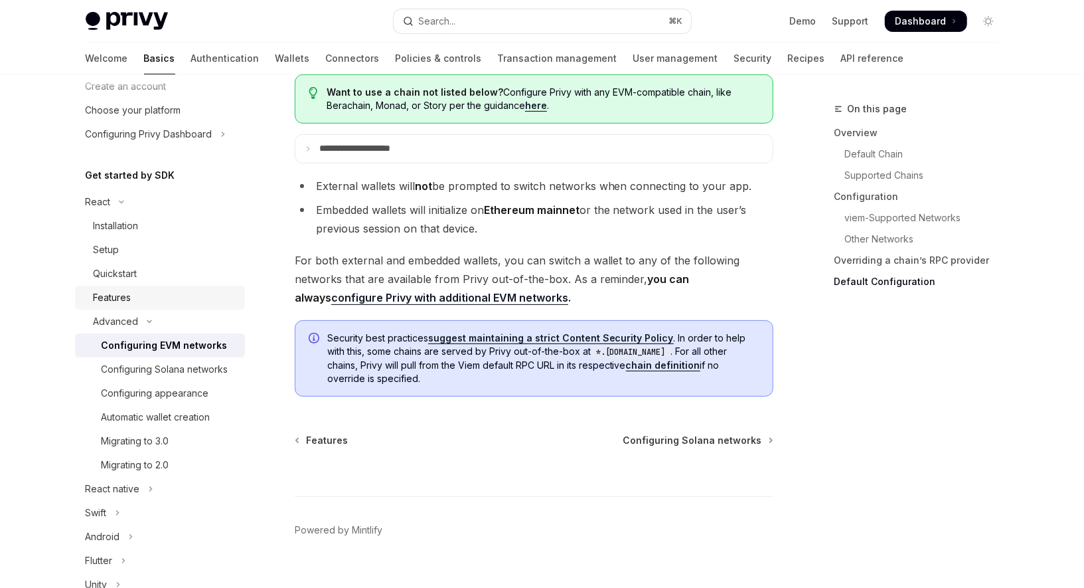
click at [138, 298] on div "Features" at bounding box center [165, 298] width 143 height 16
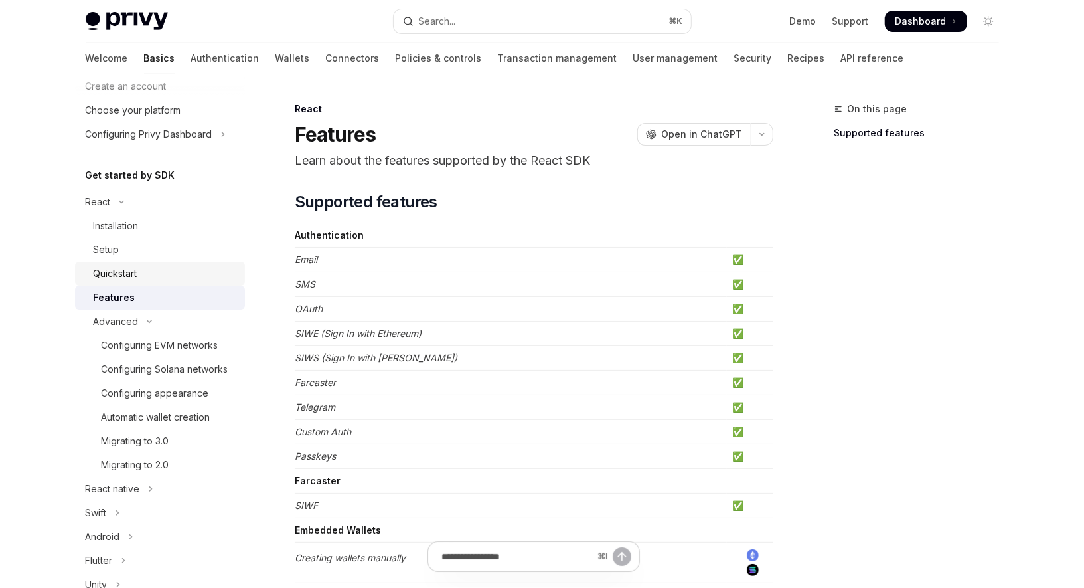
click at [137, 273] on div "Quickstart" at bounding box center [116, 274] width 44 height 16
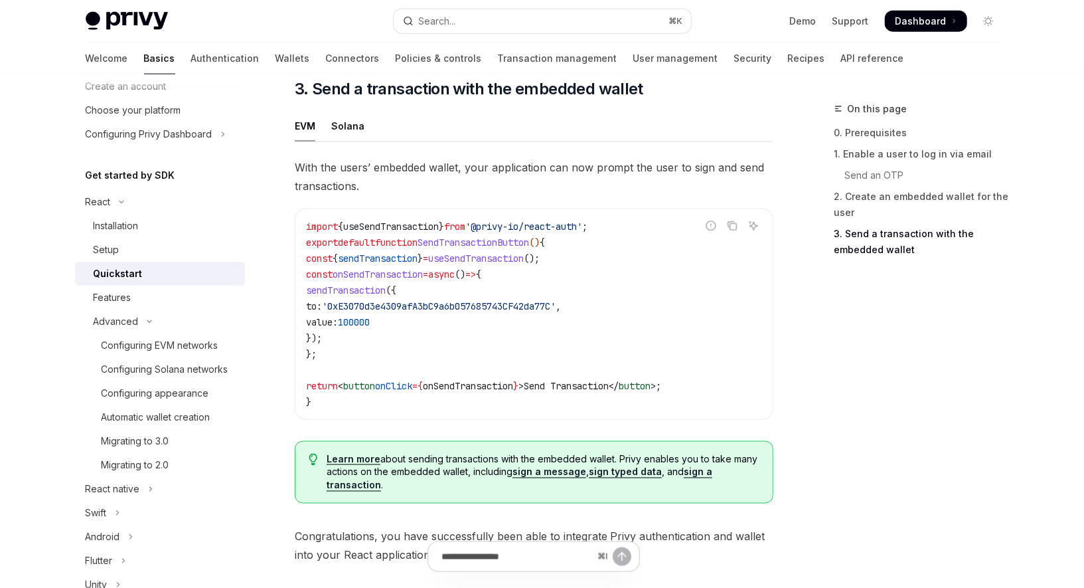
scroll to position [1161, 0]
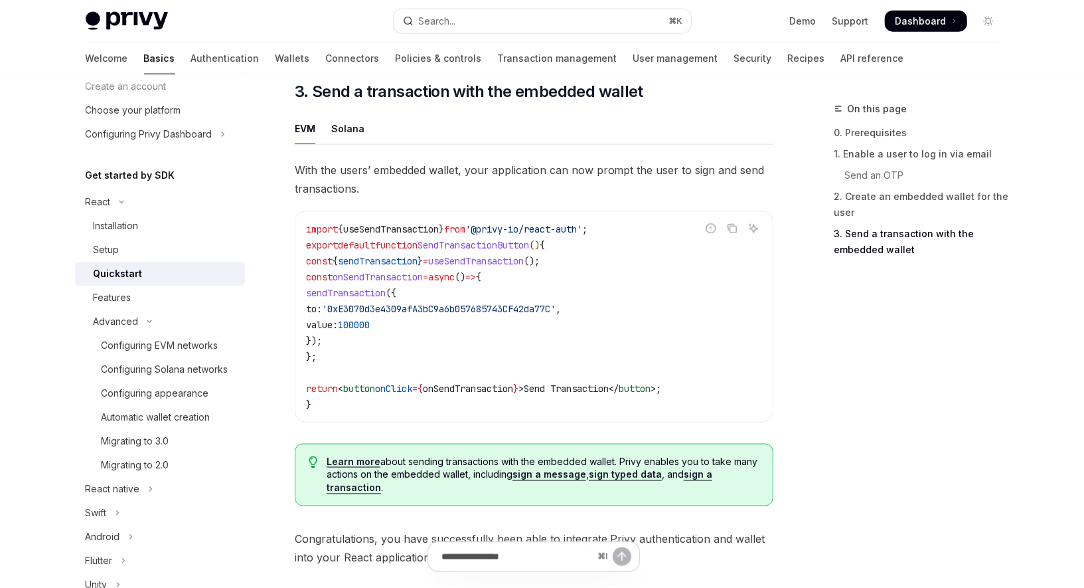
click at [355, 461] on link "Learn more" at bounding box center [354, 462] width 54 height 12
type textarea "*"
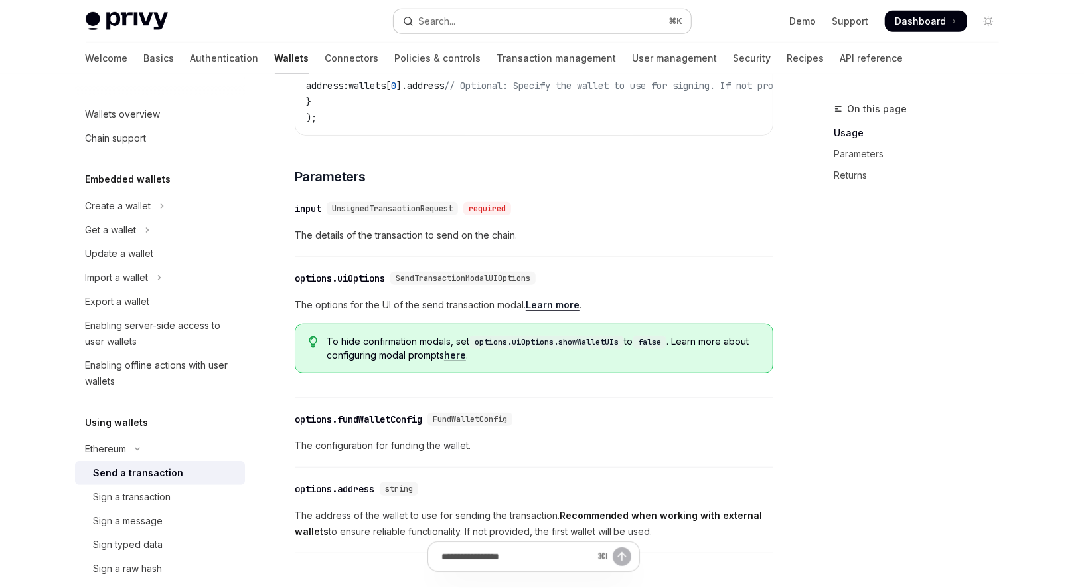
click at [498, 23] on button "Search... ⌘ K" at bounding box center [542, 21] width 297 height 24
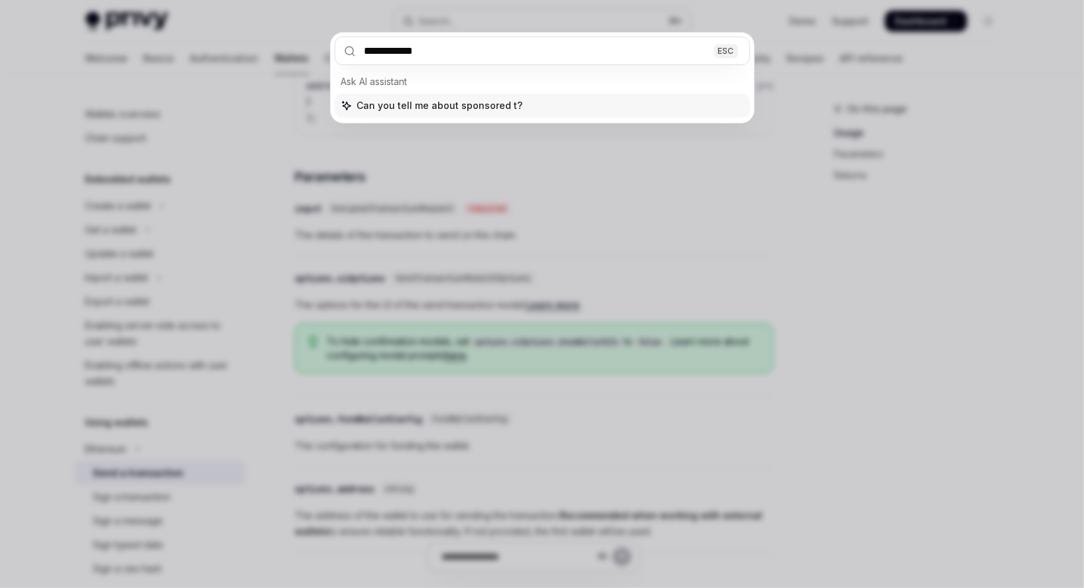
type input "**********"
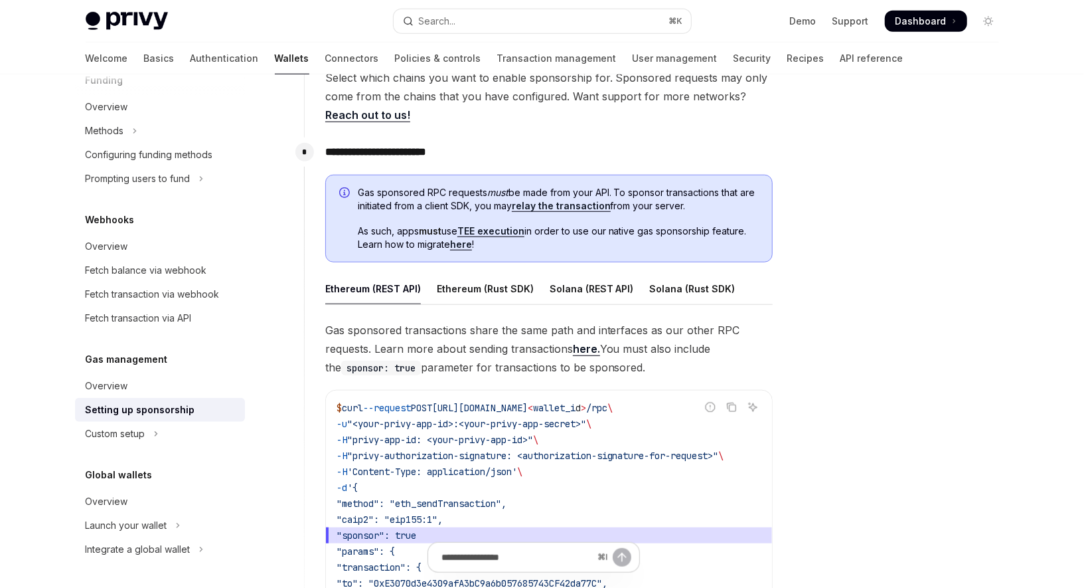
scroll to position [637, 0]
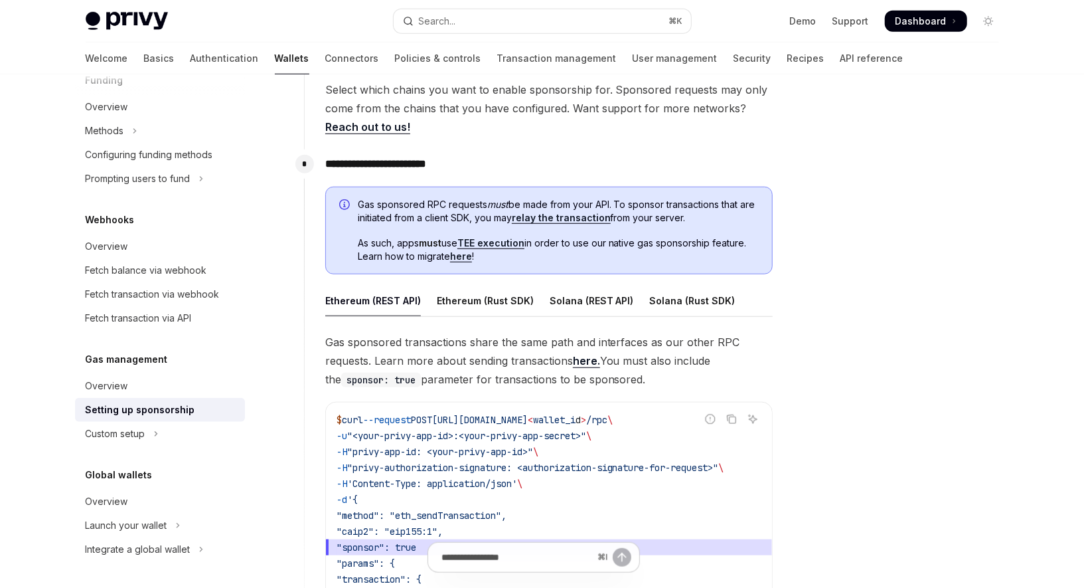
click at [594, 361] on link "here." at bounding box center [586, 361] width 27 height 14
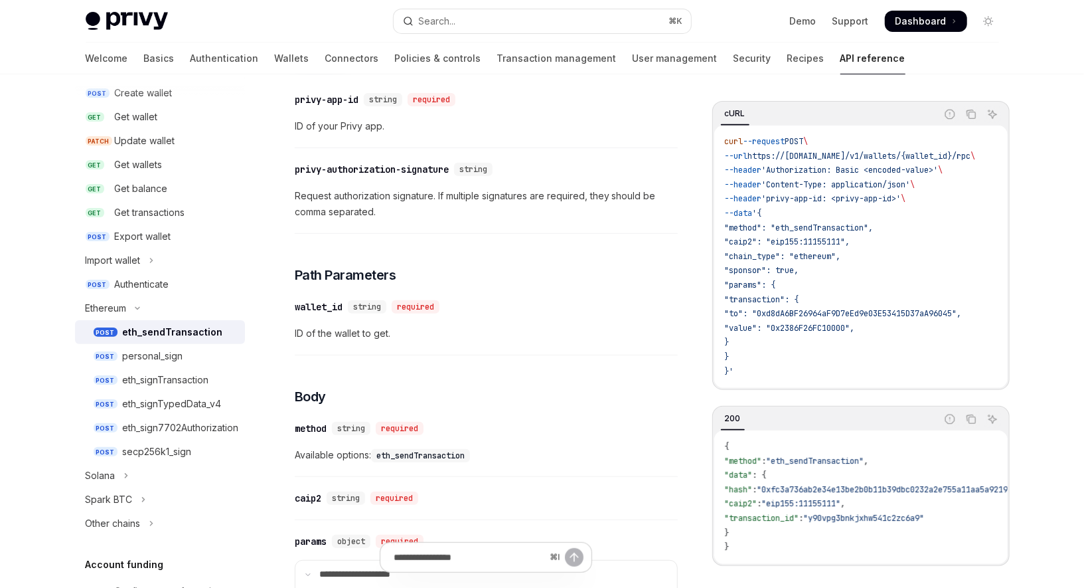
scroll to position [293, 0]
type textarea "*"
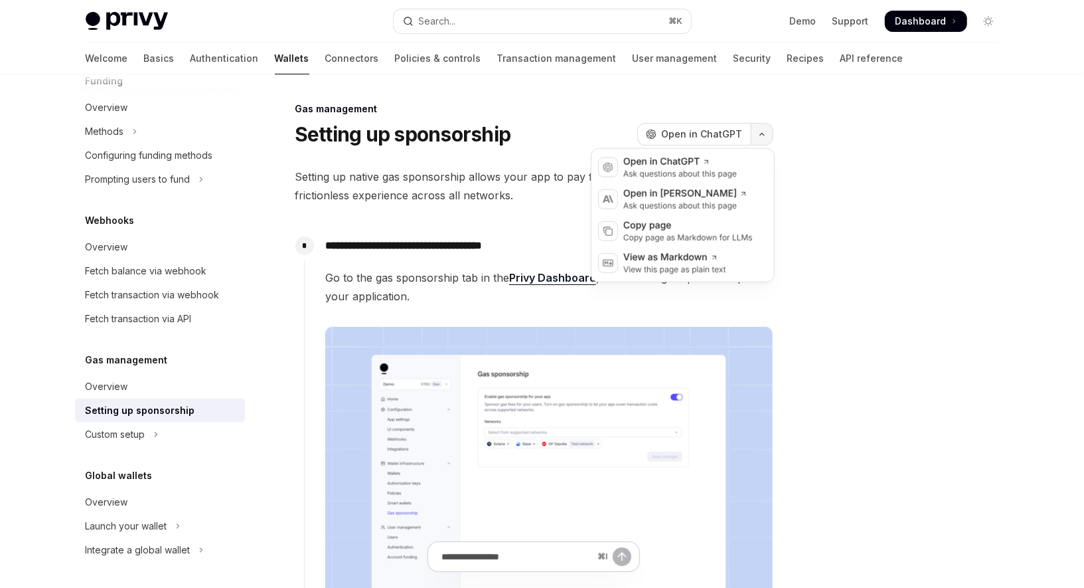
click at [760, 136] on icon "button" at bounding box center [762, 133] width 16 height 5
click at [697, 223] on div "Copy page" at bounding box center [688, 225] width 129 height 13
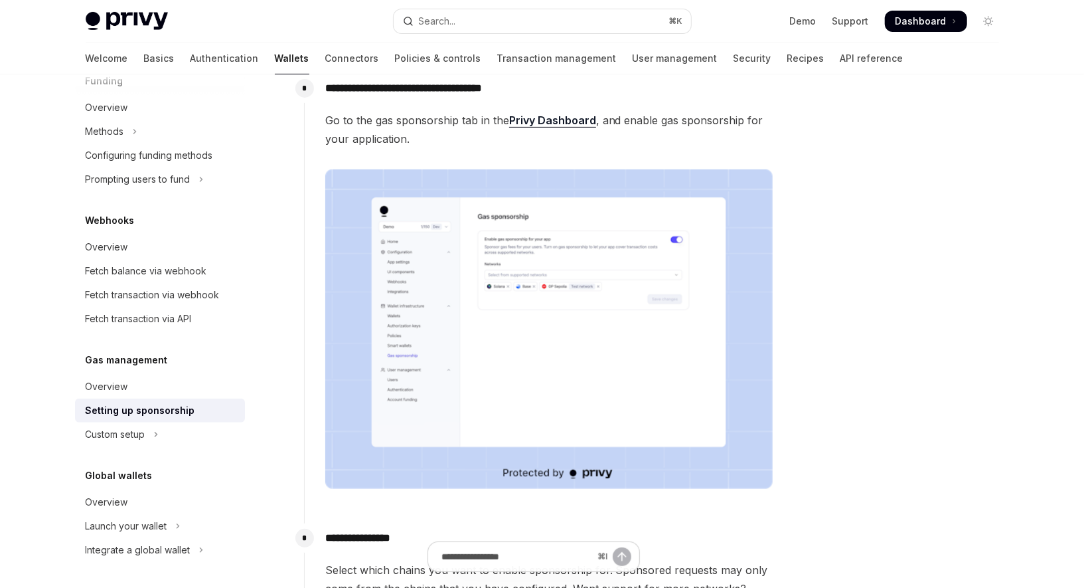
scroll to position [183, 0]
